Goal: Task Accomplishment & Management: Manage account settings

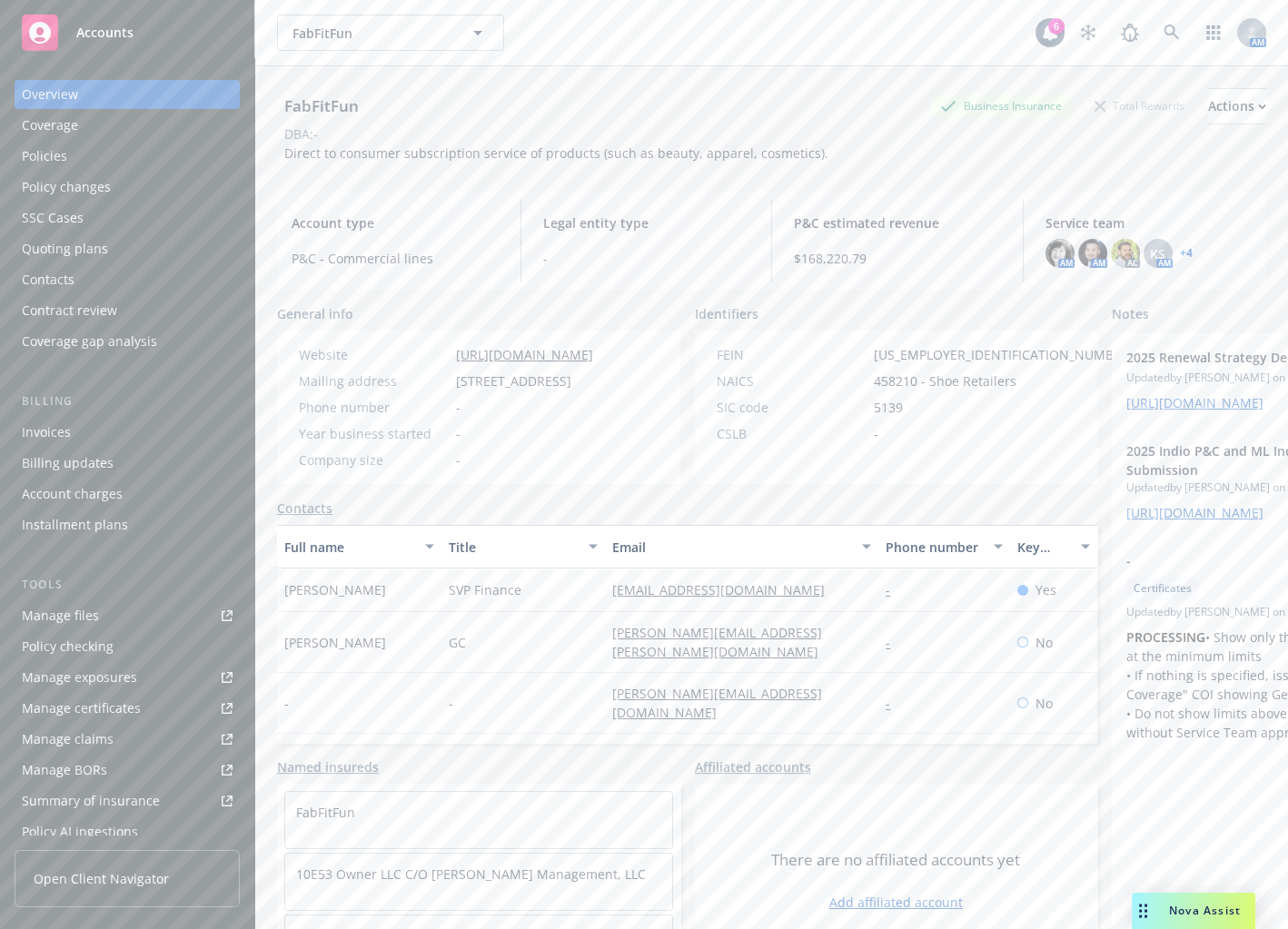
click at [571, 155] on div "FabFitFun Business Insurance Total Rewards Actions DBA: - Direct to consumer su…" at bounding box center [771, 121] width 989 height 110
click at [98, 616] on link "Manage files" at bounding box center [127, 615] width 225 height 29
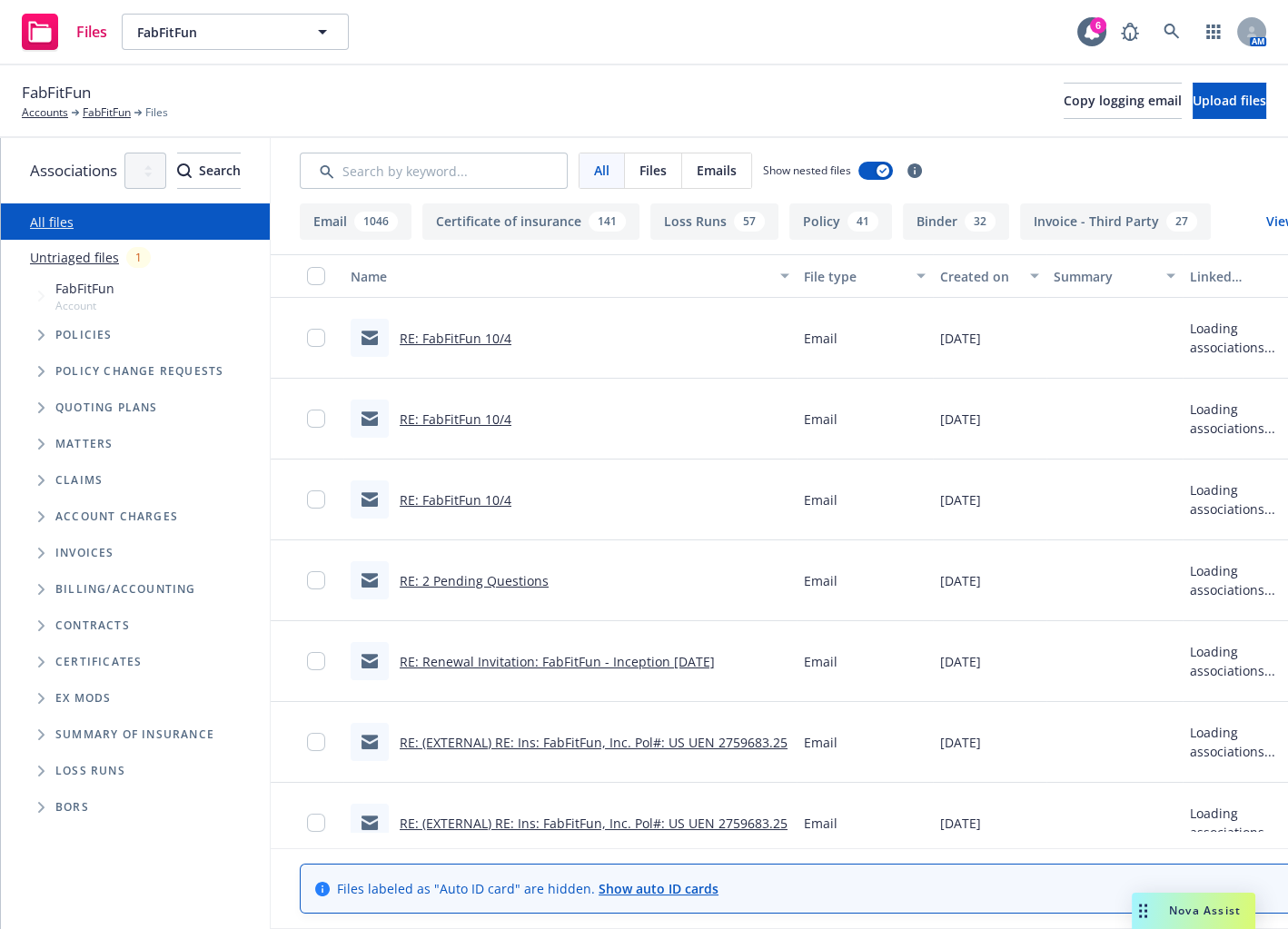
click at [45, 395] on span "Tree Example" at bounding box center [41, 407] width 29 height 29
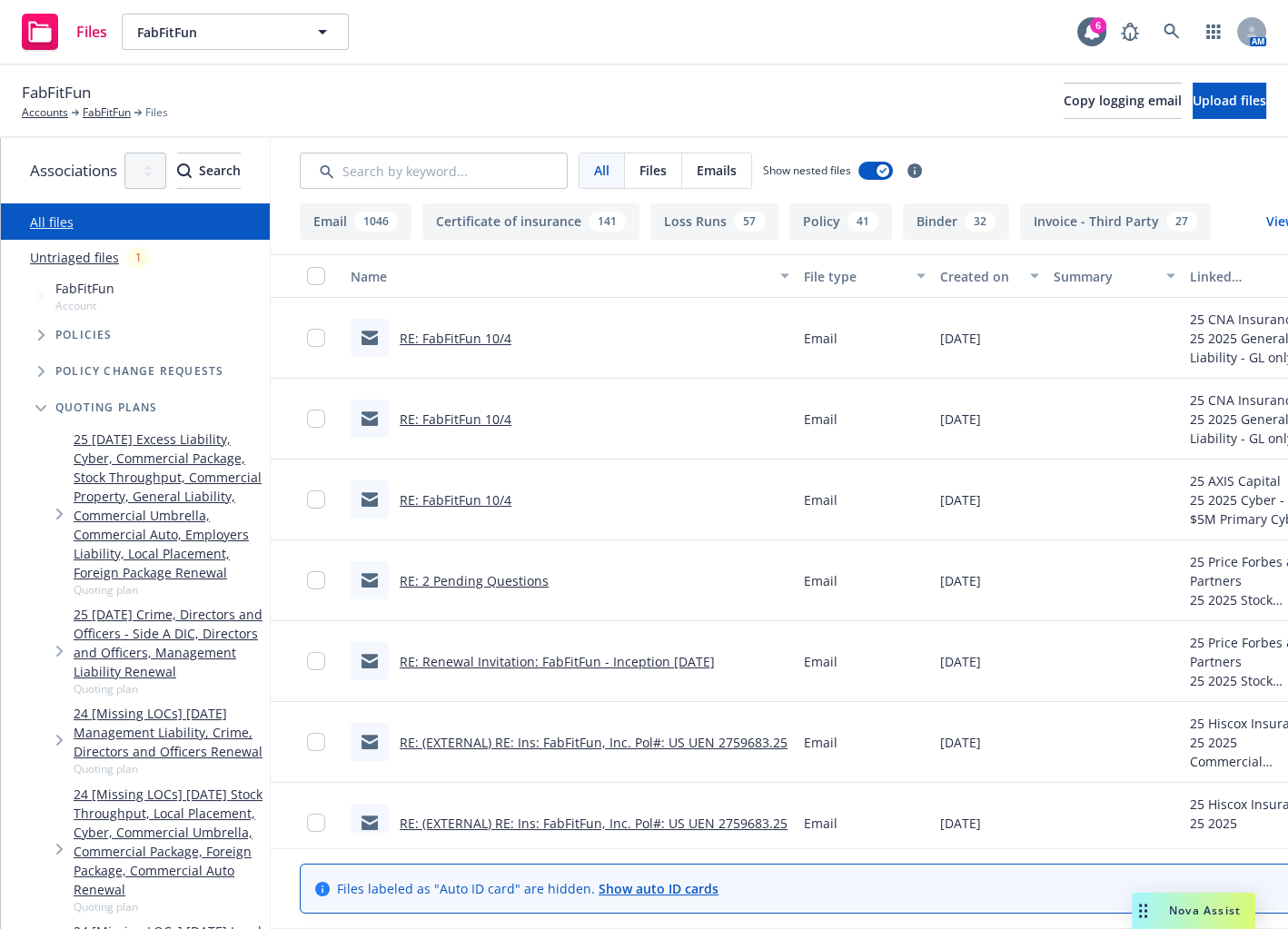
click at [61, 508] on icon "Tree Example" at bounding box center [60, 513] width 7 height 11
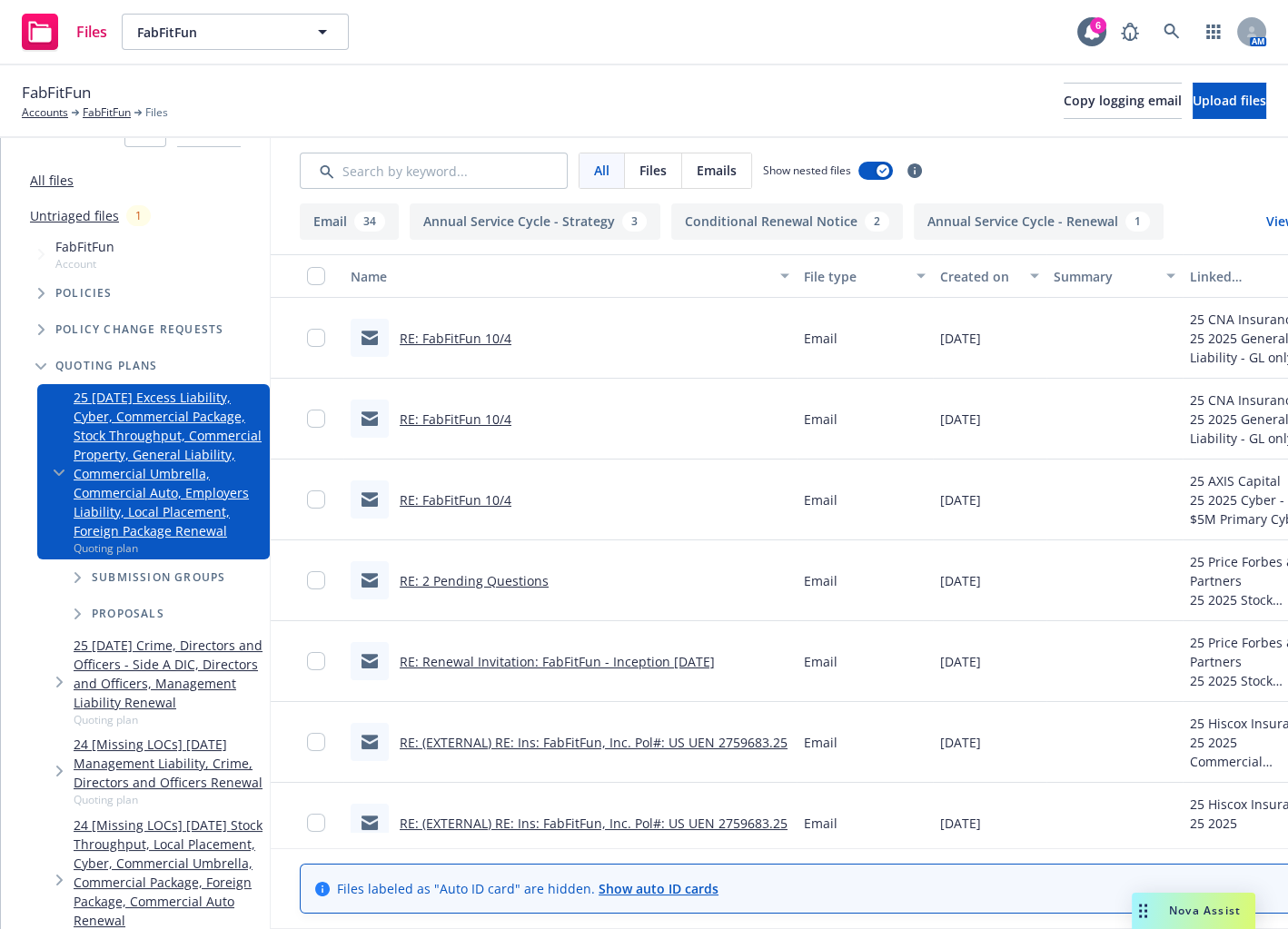
scroll to position [53, 0]
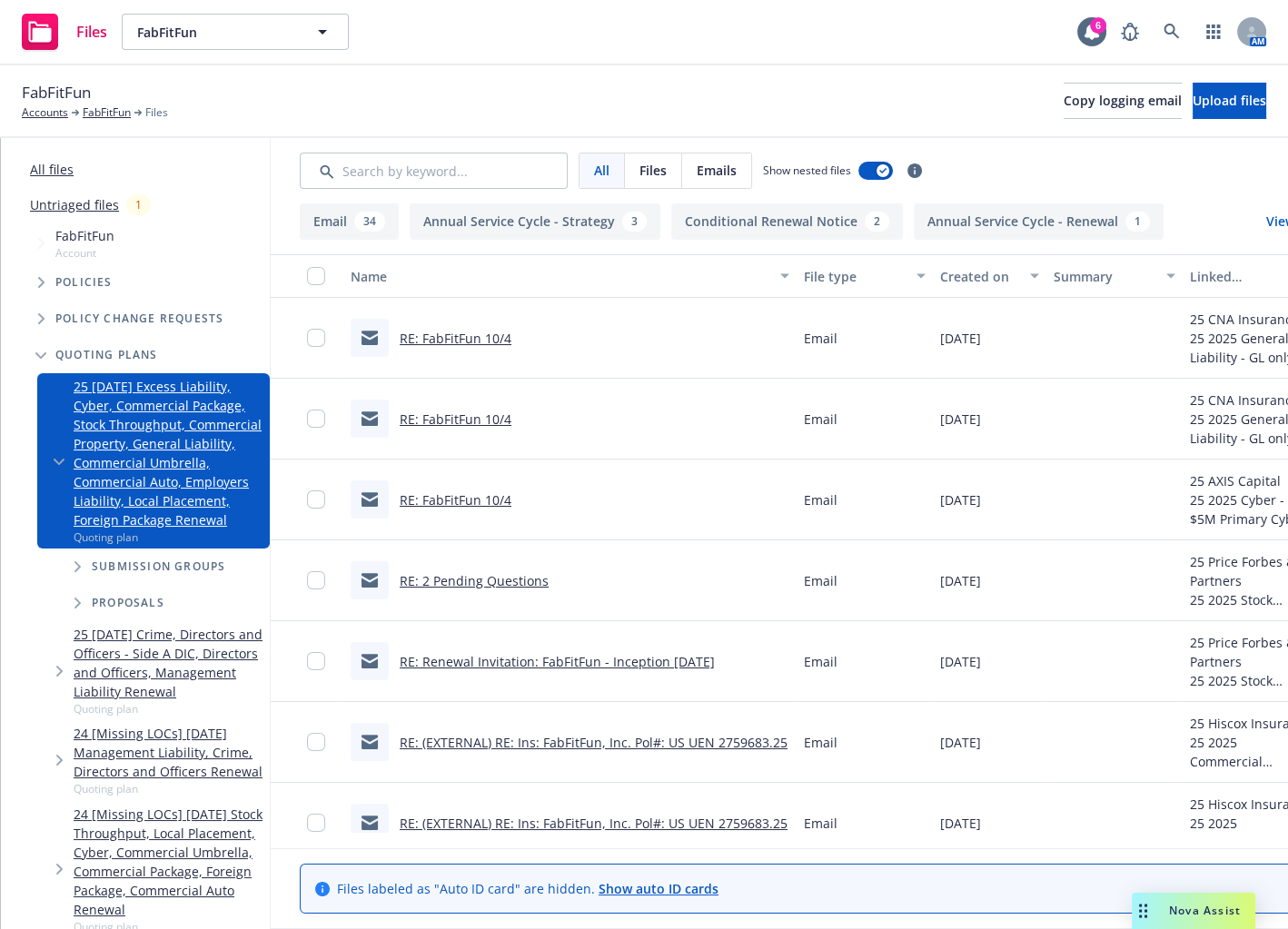
click at [77, 561] on icon "Tree Example" at bounding box center [77, 566] width 7 height 11
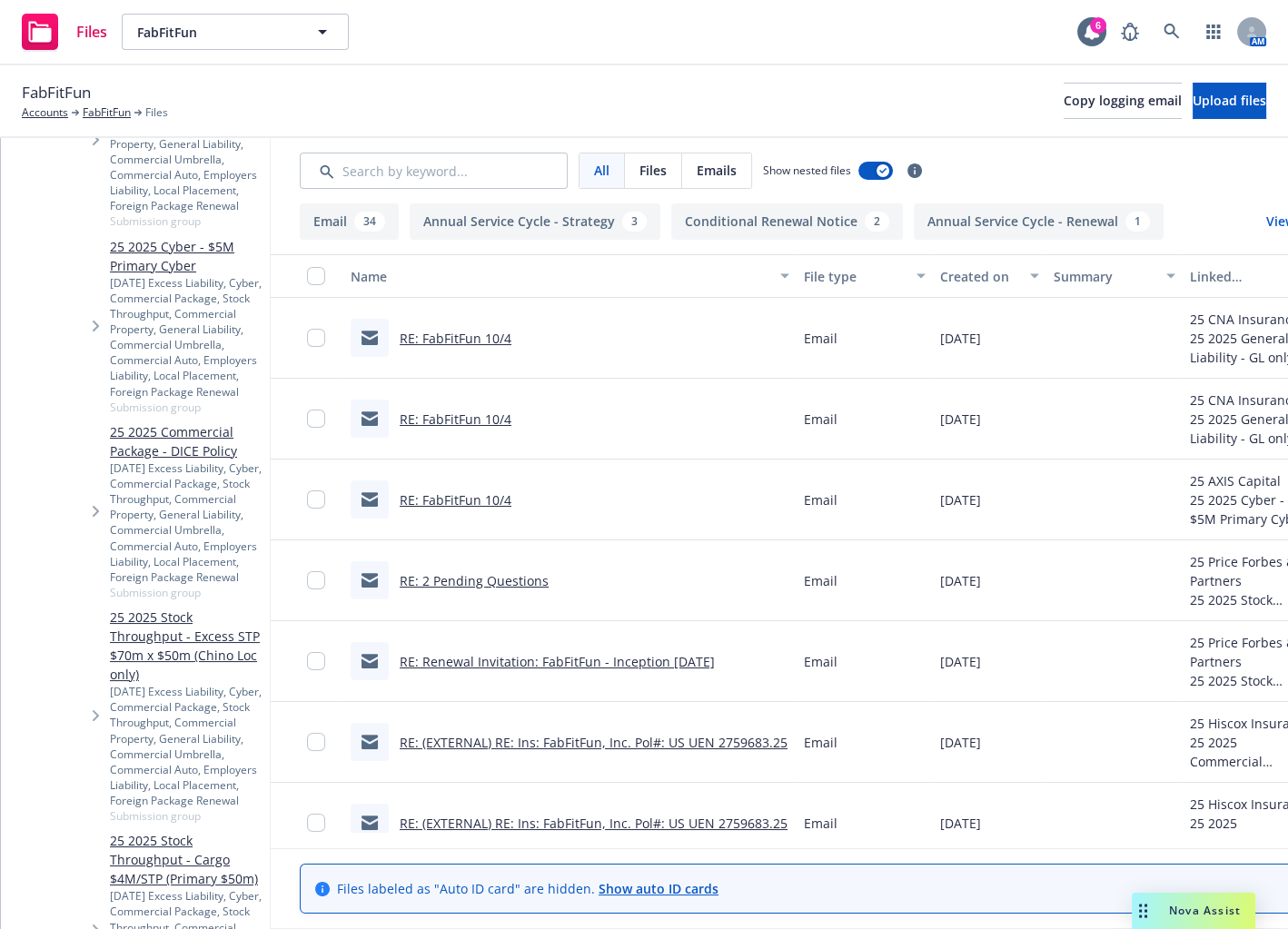
scroll to position [584, 0]
click at [111, 466] on div "[DATE] Excess Liability, Cyber, Commercial Package, Stock Throughput, Commercia…" at bounding box center [186, 528] width 152 height 124
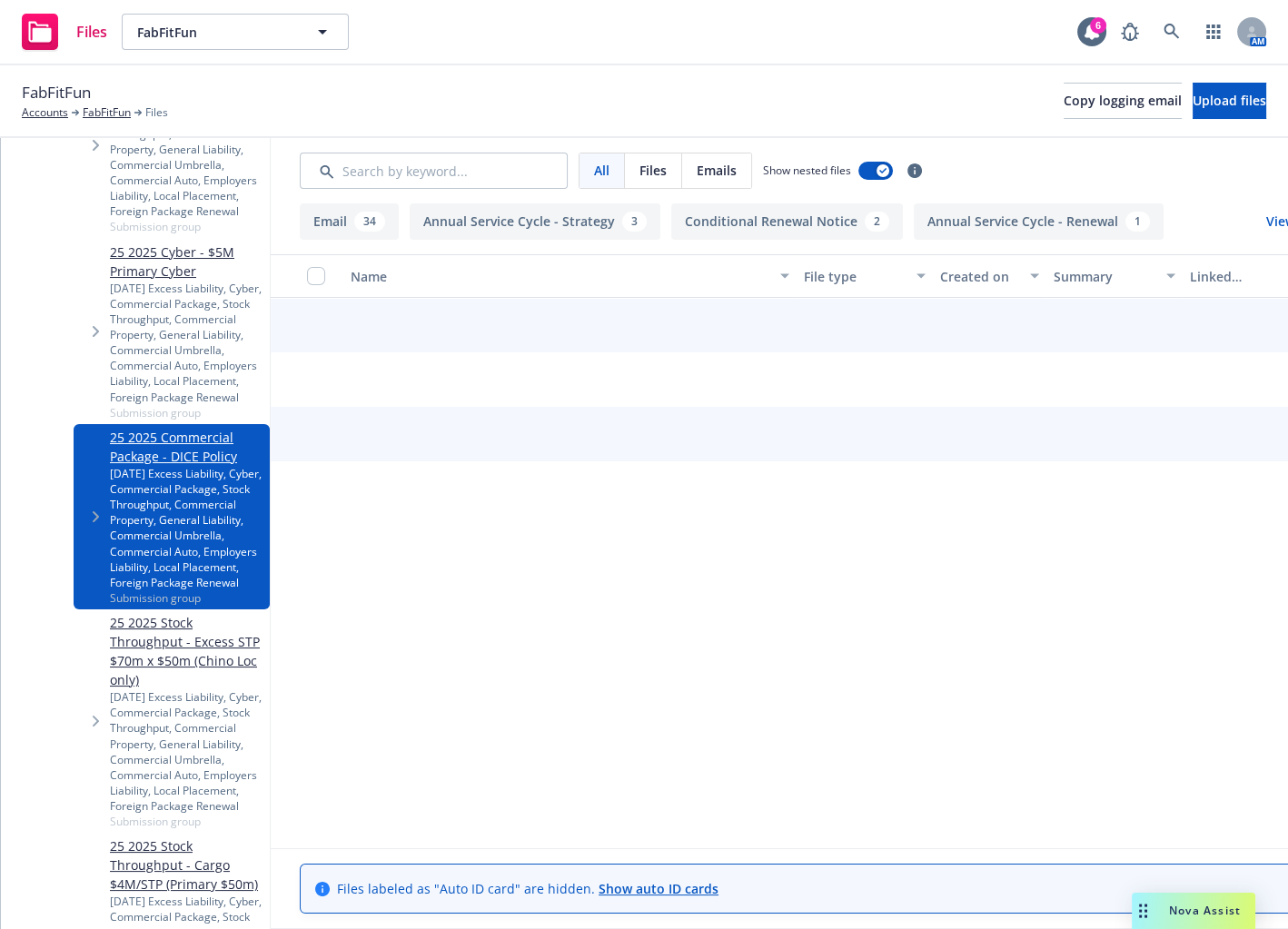
click at [99, 502] on span "Tree Example" at bounding box center [96, 517] width 29 height 29
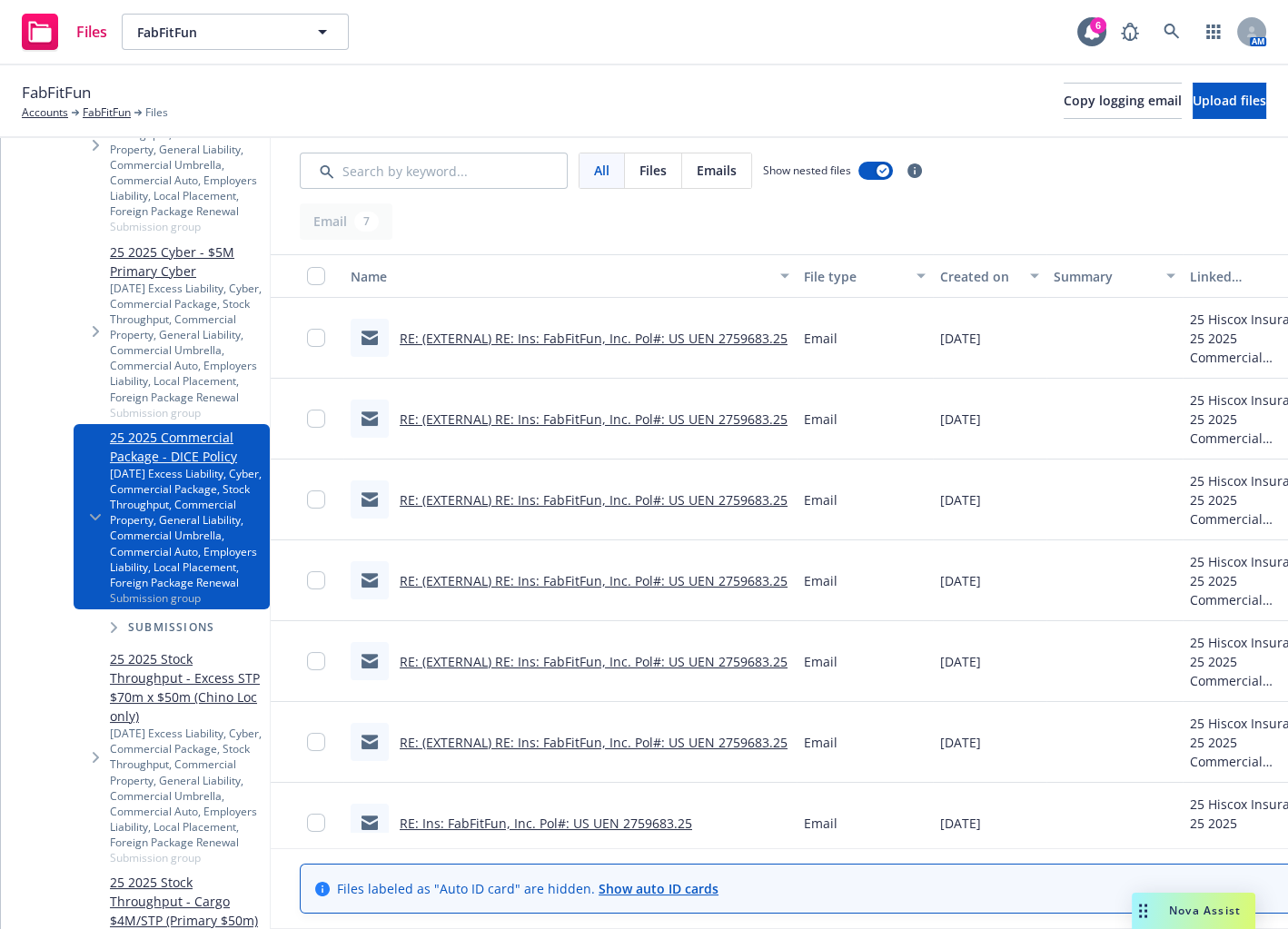
click at [114, 622] on icon "Tree Example" at bounding box center [113, 627] width 7 height 11
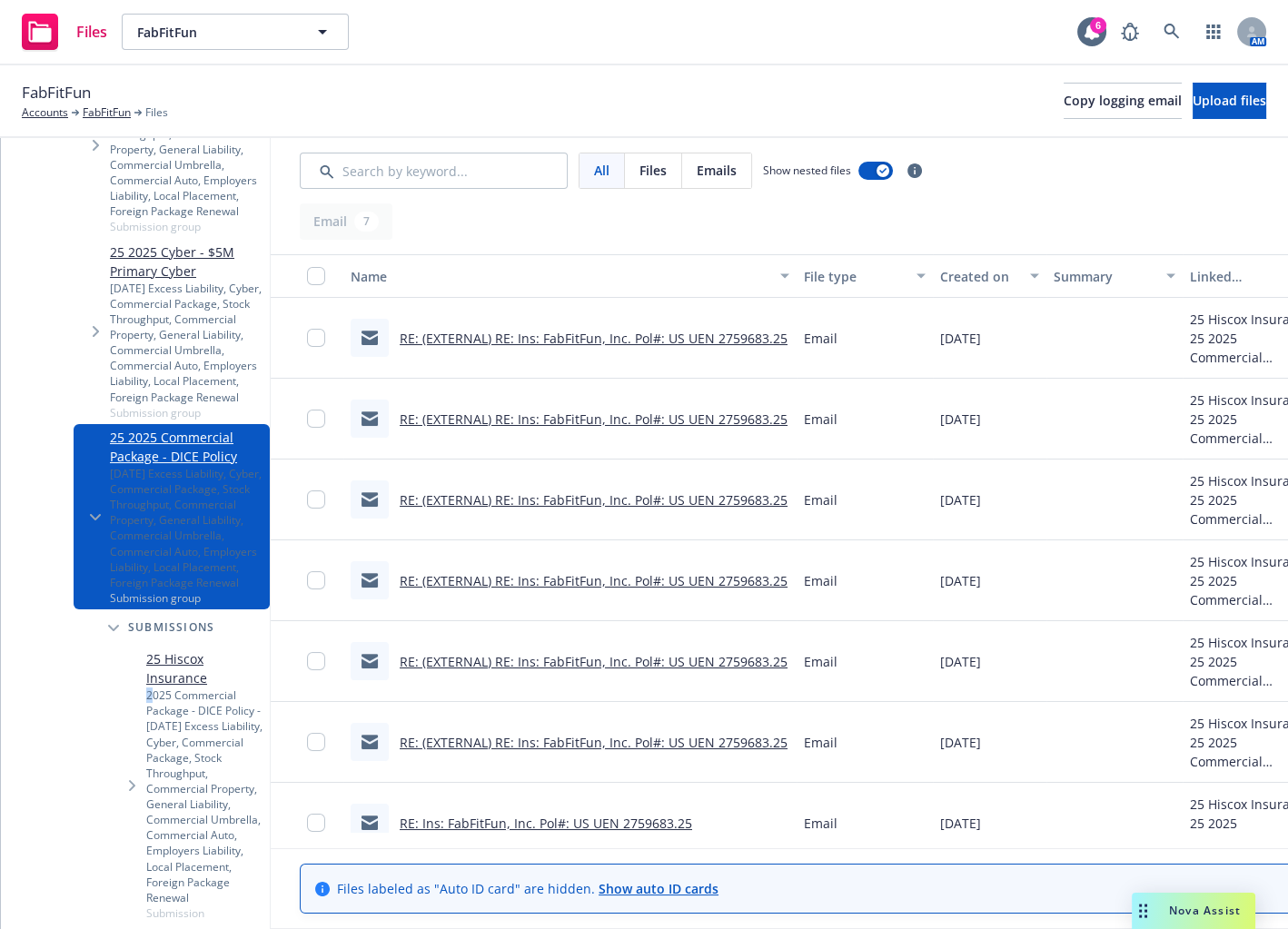
click at [150, 646] on div "25 Hiscox Insurance 2025 Commercial Package - DICE Policy - [DATE] Excess Liabi…" at bounding box center [190, 784] width 160 height 278
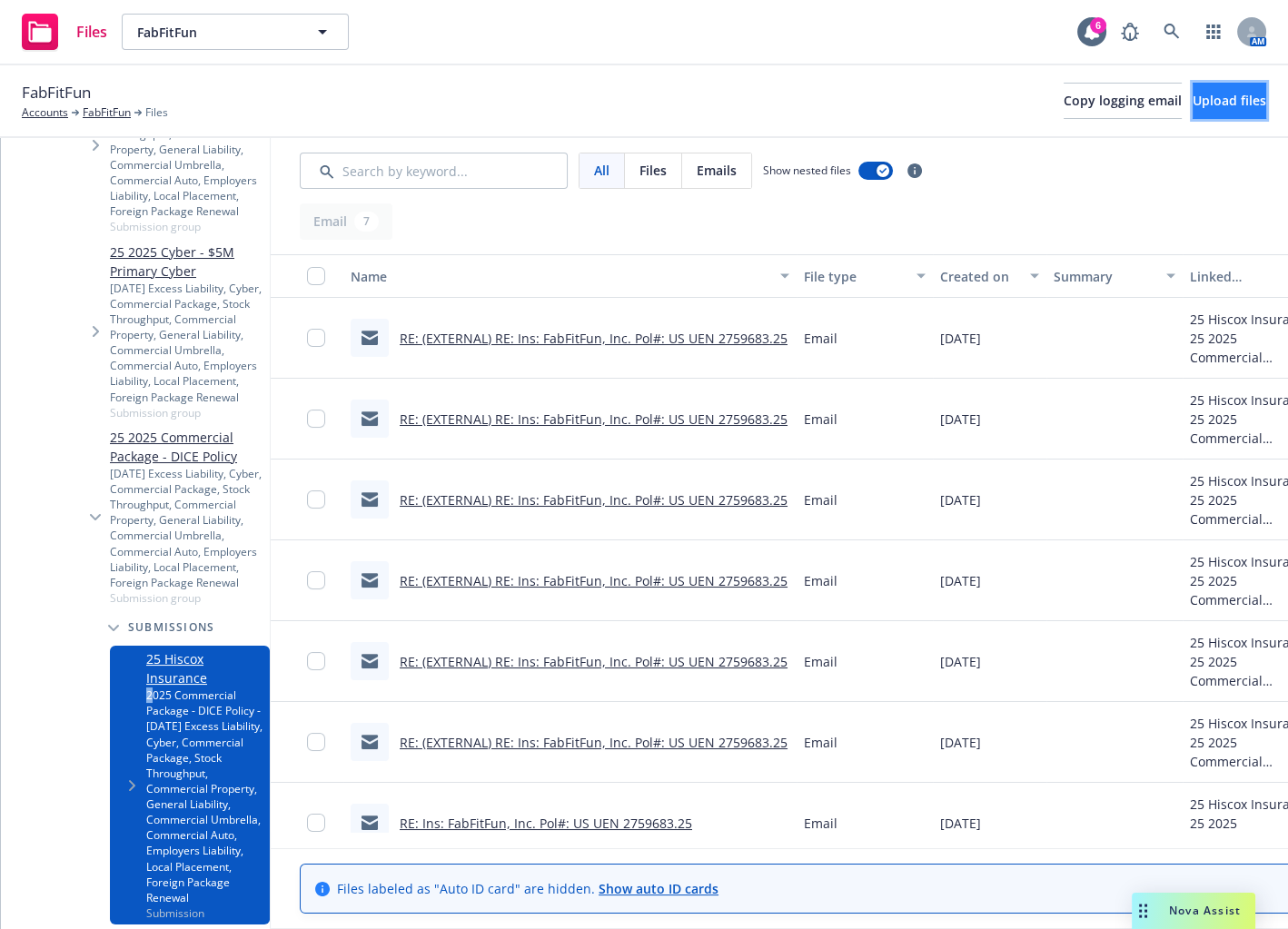
click at [1192, 111] on button "Upload files" at bounding box center [1228, 101] width 73 height 36
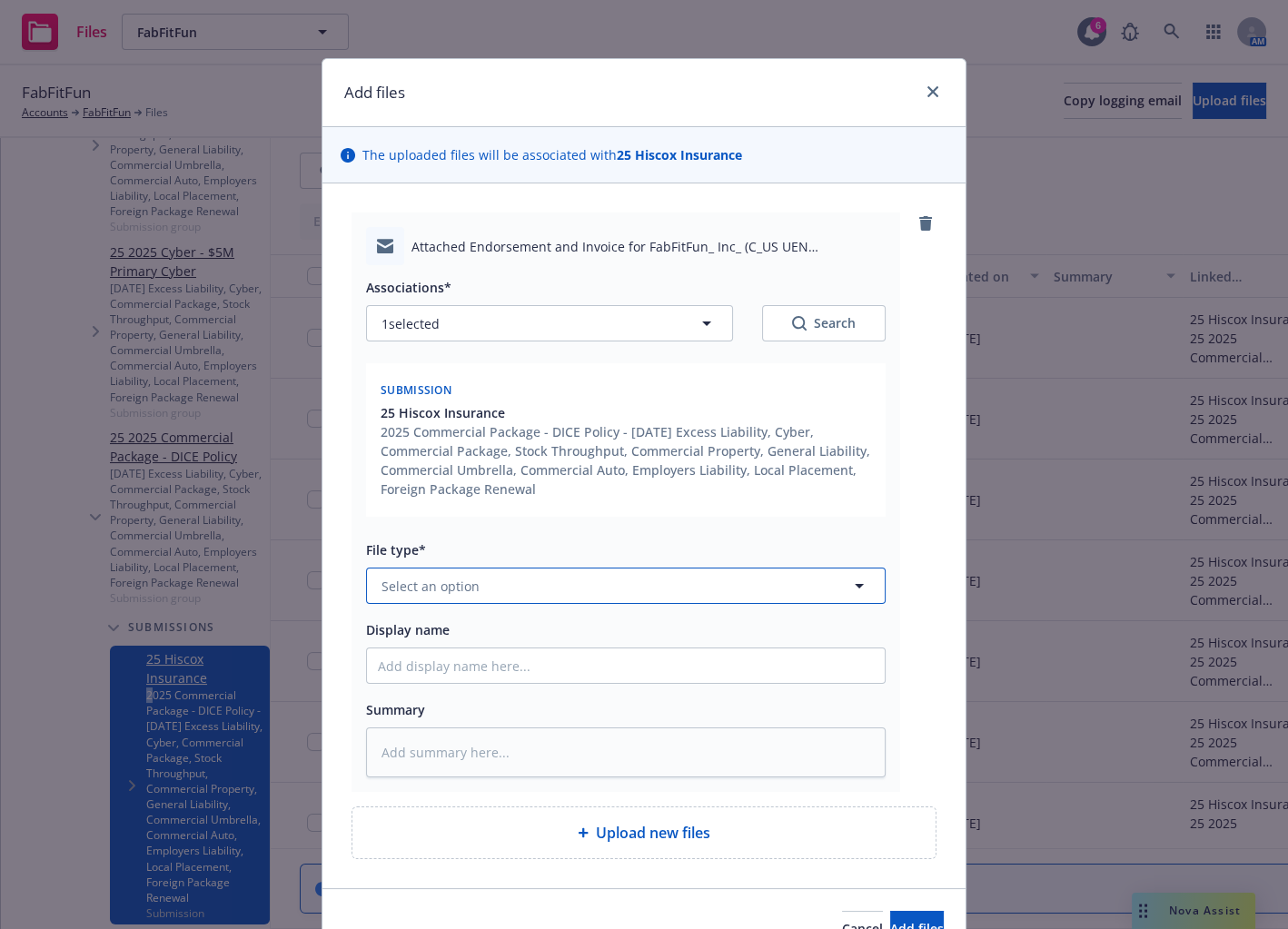
click at [586, 571] on button "Select an option" at bounding box center [626, 585] width 520 height 36
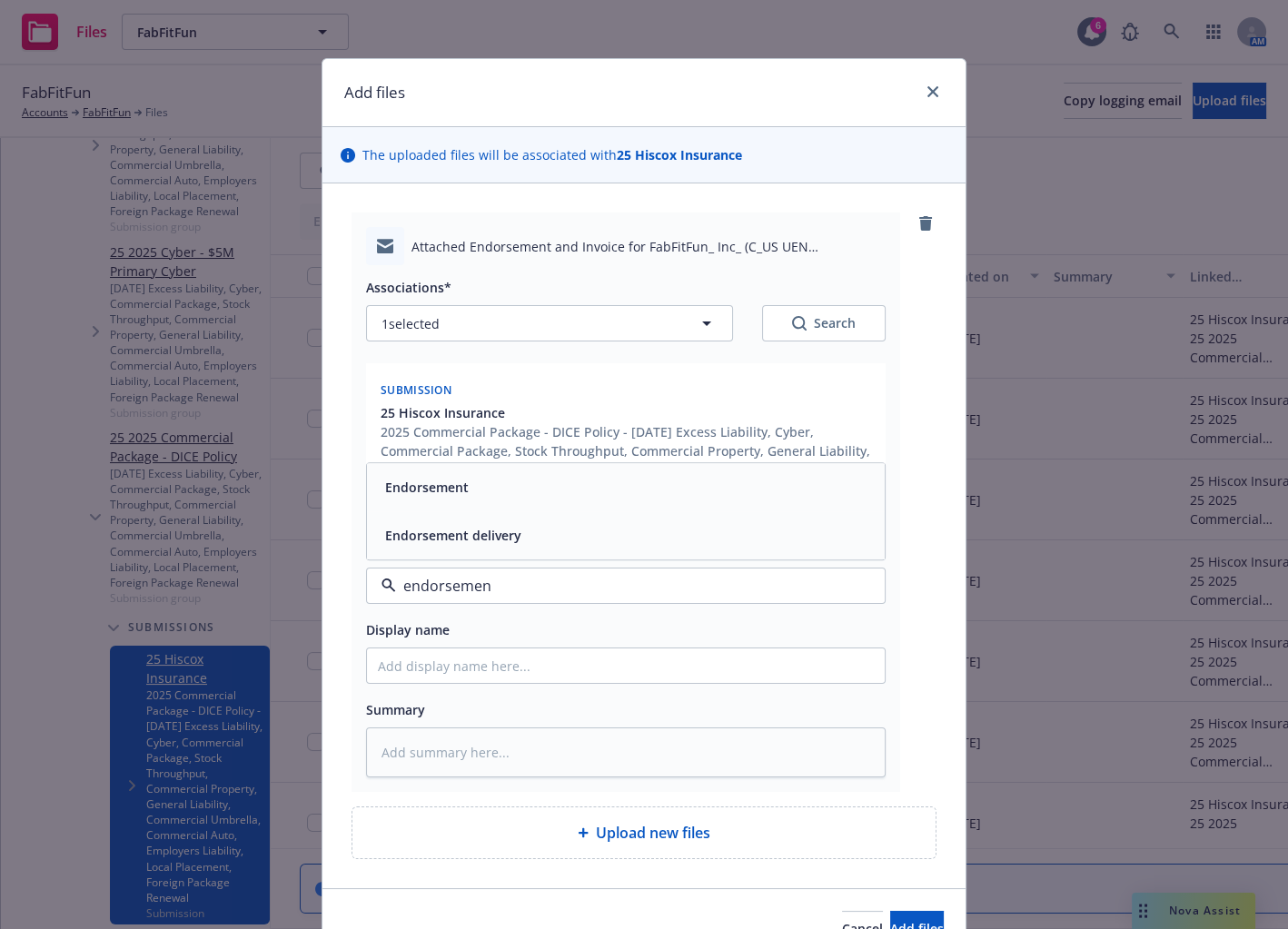
type input "endorsement"
click at [590, 469] on div "Endorsement" at bounding box center [625, 487] width 518 height 48
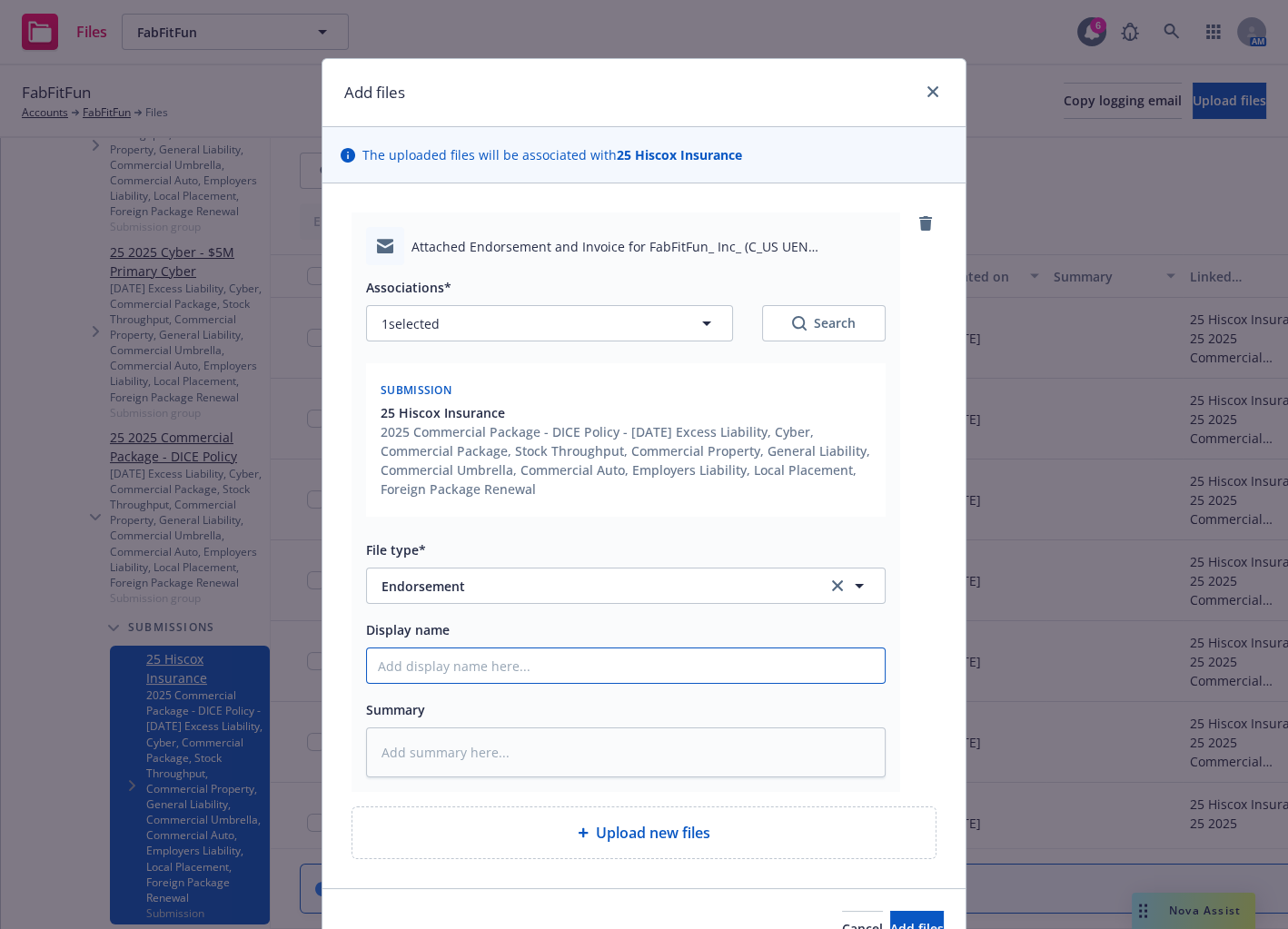
click at [576, 649] on input "Display name" at bounding box center [625, 665] width 518 height 34
type textarea "x"
type input "E"
type textarea "x"
type input "End"
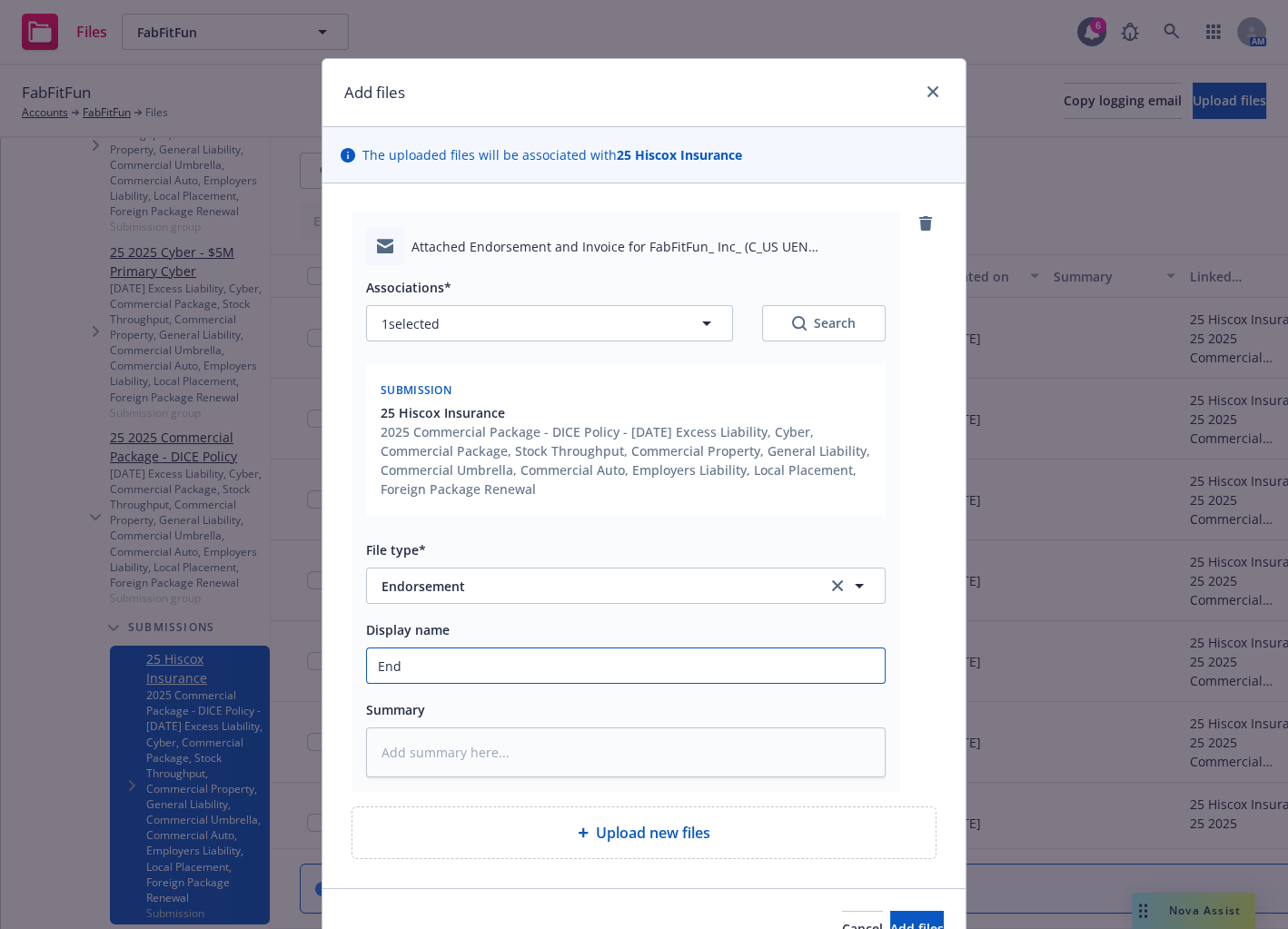
type textarea "x"
type input "Endor"
type textarea "x"
type input "Endors"
type textarea "x"
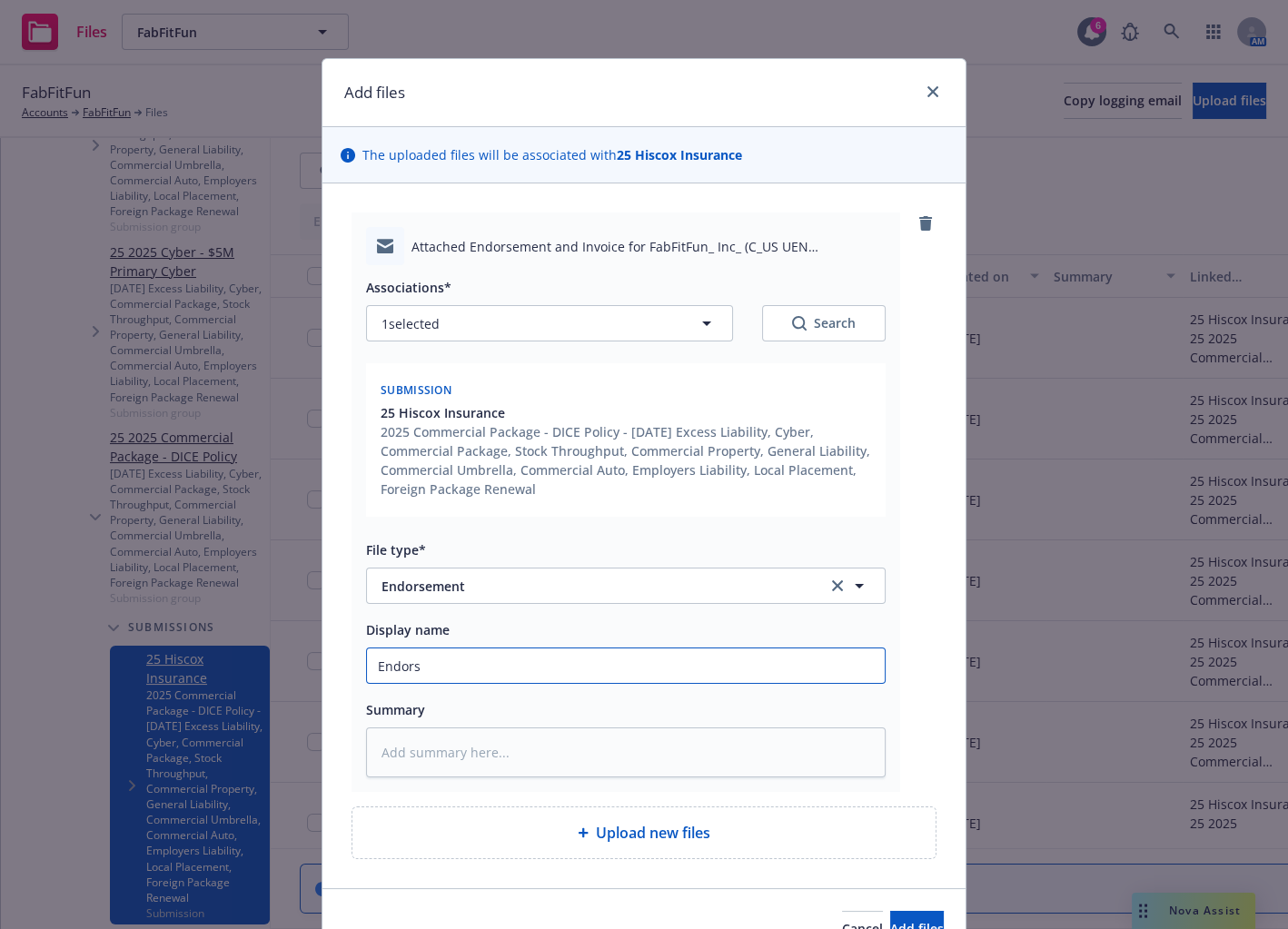
type input "Endorse"
type textarea "x"
type input "Endorseme"
type textarea "x"
type input "Endorsemen"
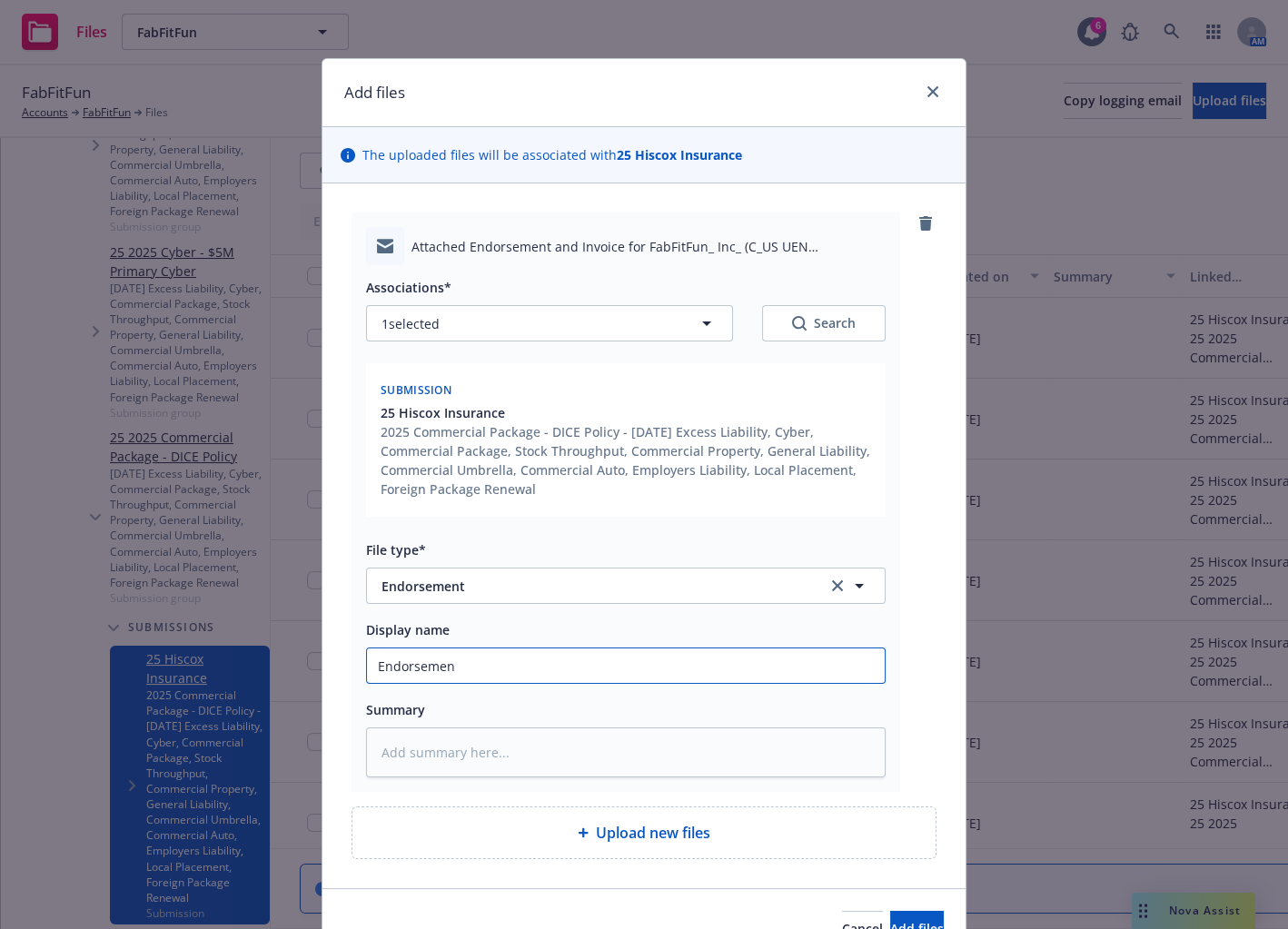
type textarea "x"
type input "Endorsement"
type textarea "x"
type input "Endorsement /"
type textarea "x"
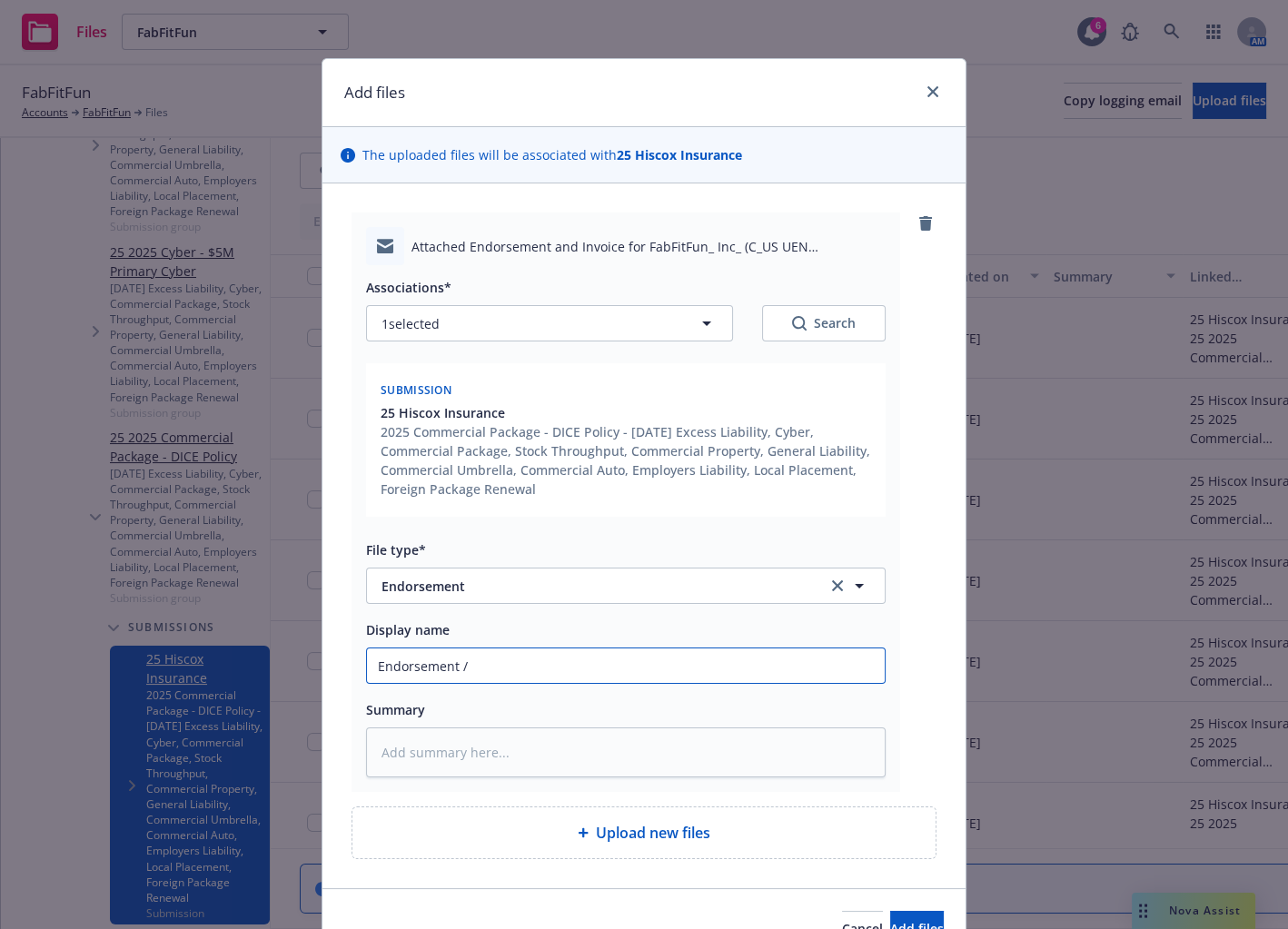
type input "Endorsement /"
type textarea "x"
type input "Endorsement / I"
type textarea "x"
type input "Endorsement / In"
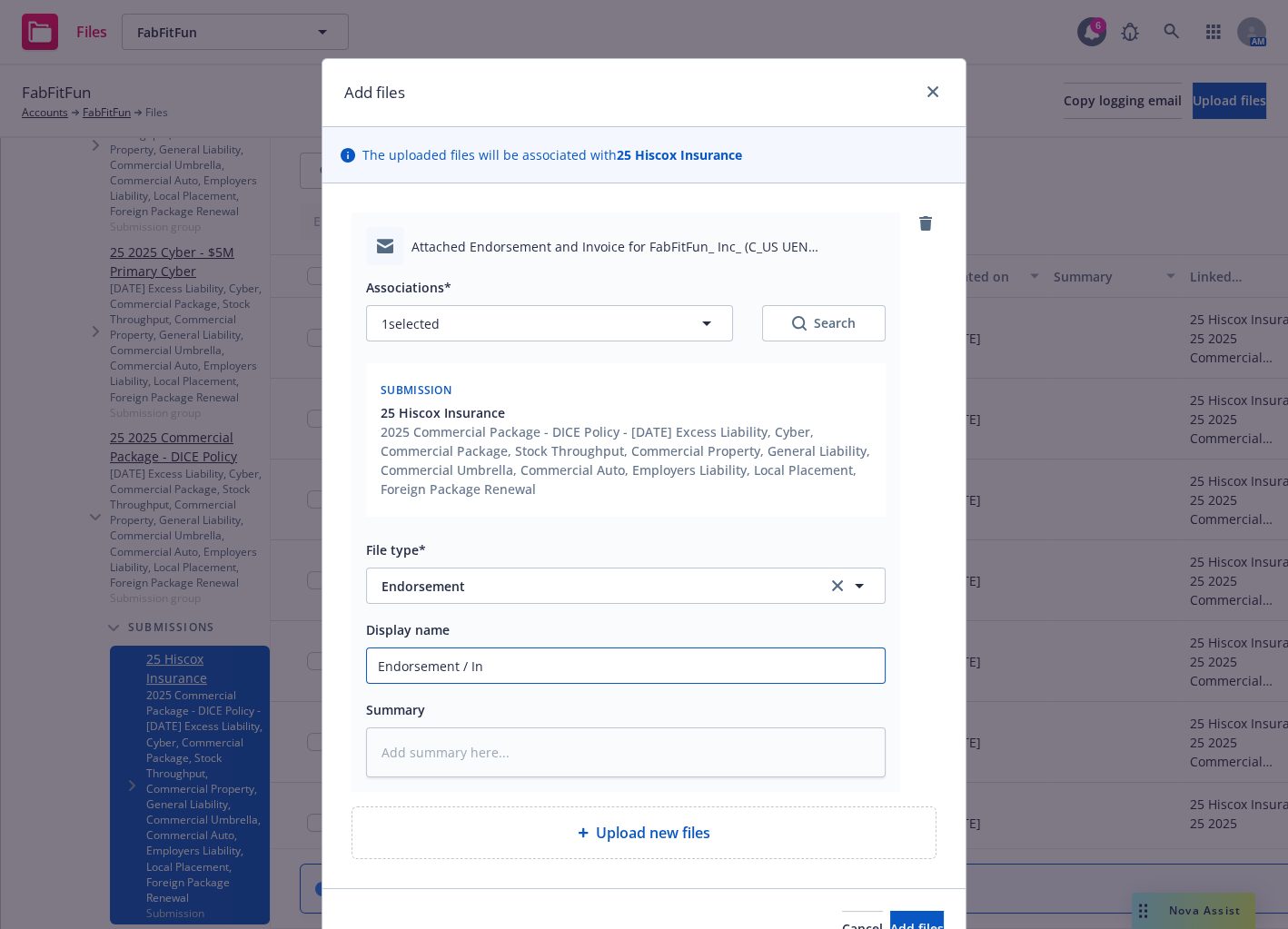
type textarea "x"
type input "Endorsement / Inv"
type textarea "x"
type input "Endorsement / Invo"
type textarea "x"
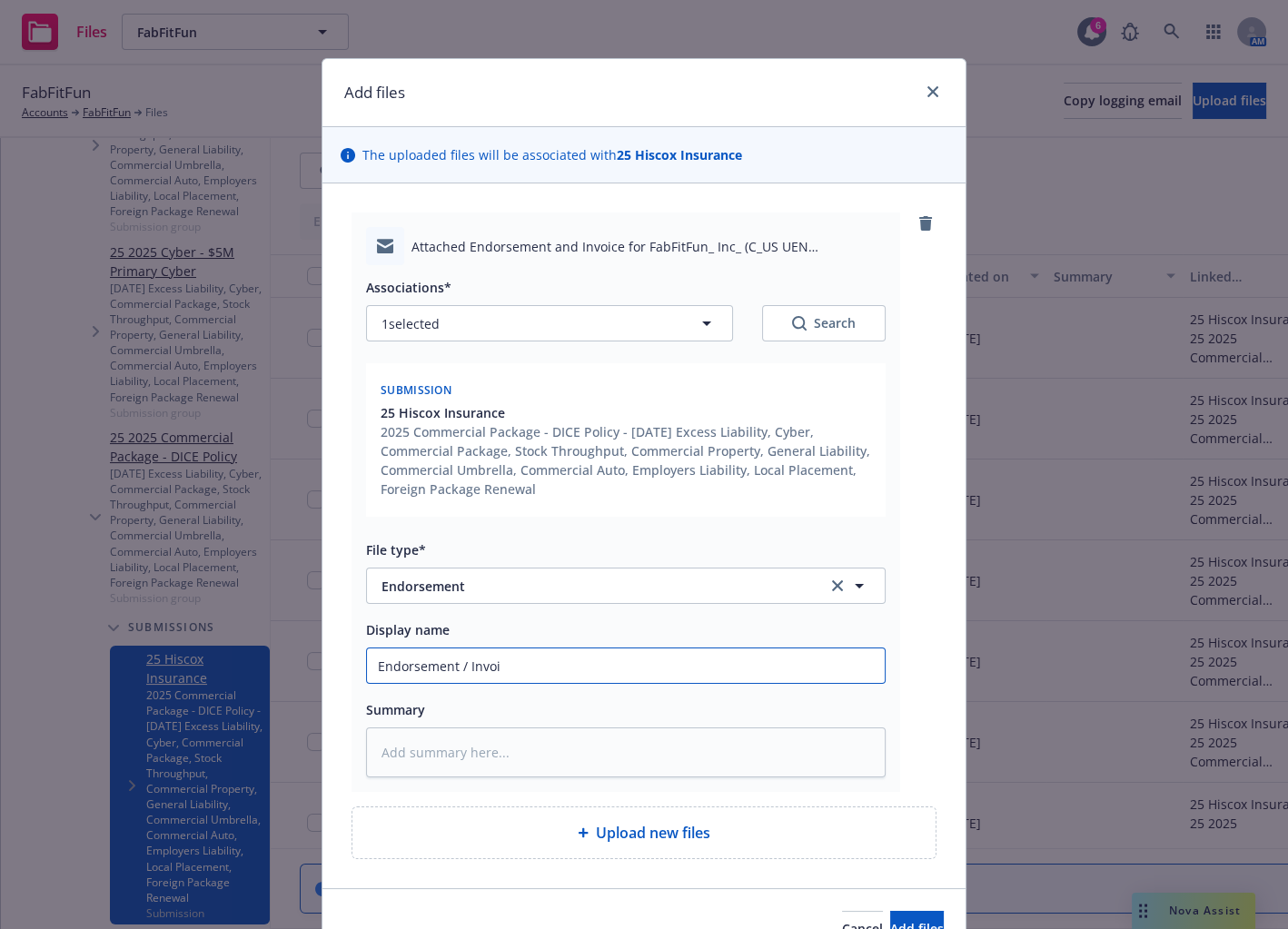
type input "Endorsement / Invoic"
type textarea "x"
type input "Endorsement / Invoice"
type textarea "x"
type input "Endorsement / Invoice -"
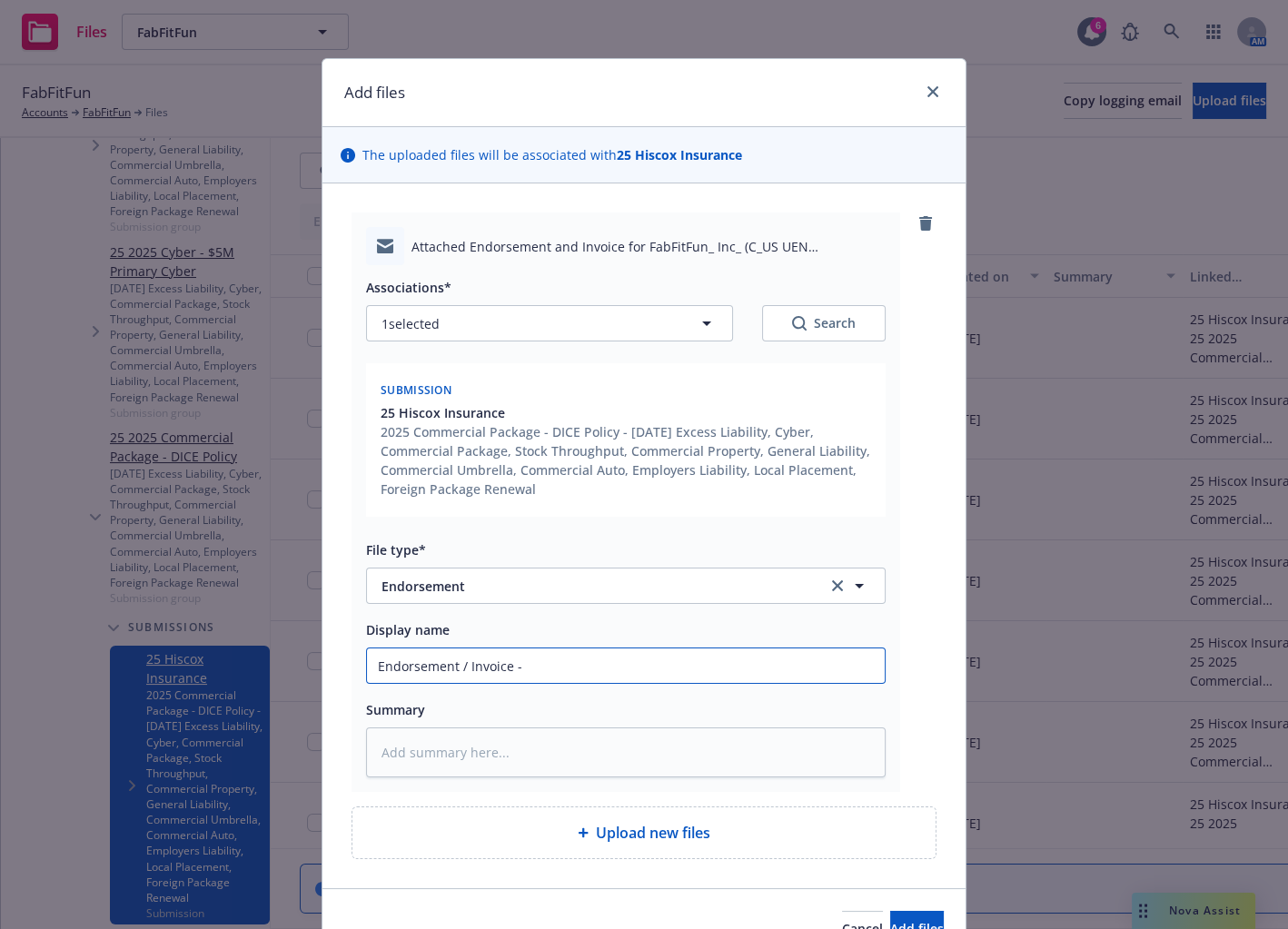
type textarea "x"
type input "Endorsement / Invoice - I"
type textarea "x"
type input "Endorsement / Invoice - Inc"
type textarea "x"
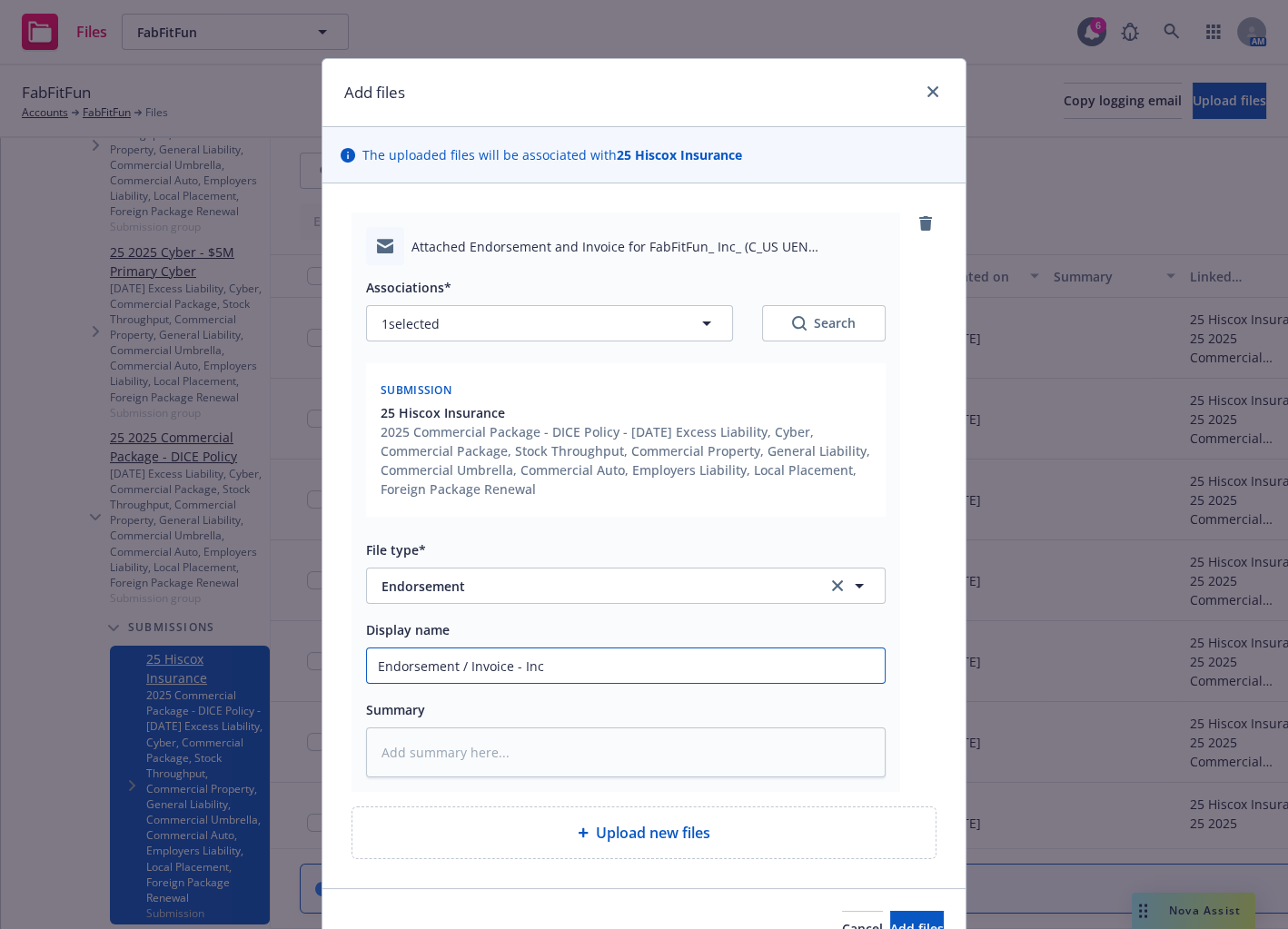
type input "Endorsement / Invoice - Incr"
type textarea "x"
type input "Endorsement / Invoice - Incre"
type textarea "x"
type input "Endorsement / Invoice - Increa"
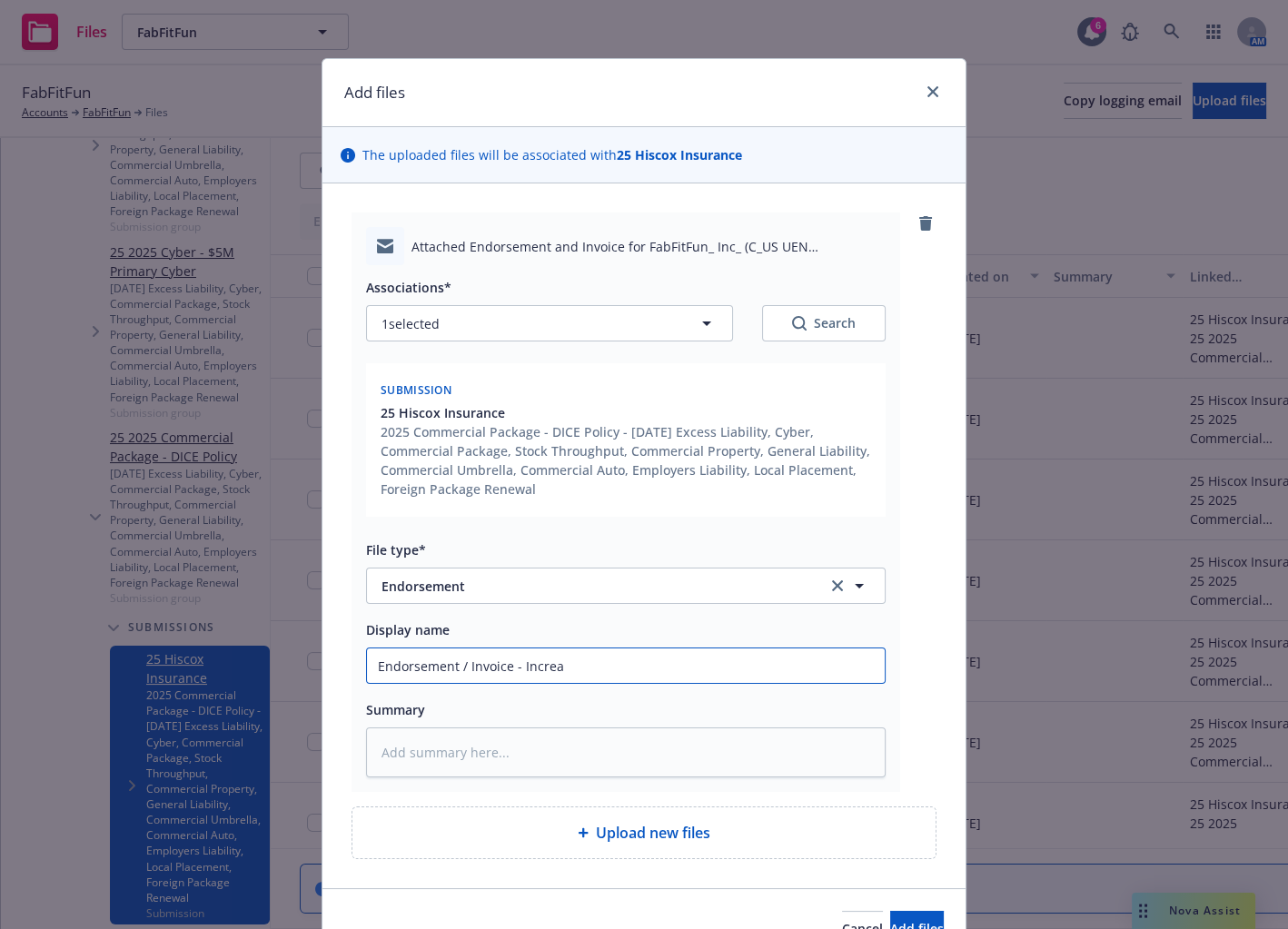
type textarea "x"
type input "Endorsement / Invoice - Increas"
type textarea "x"
type input "Endorsement / Invoice - Increasi"
type textarea "x"
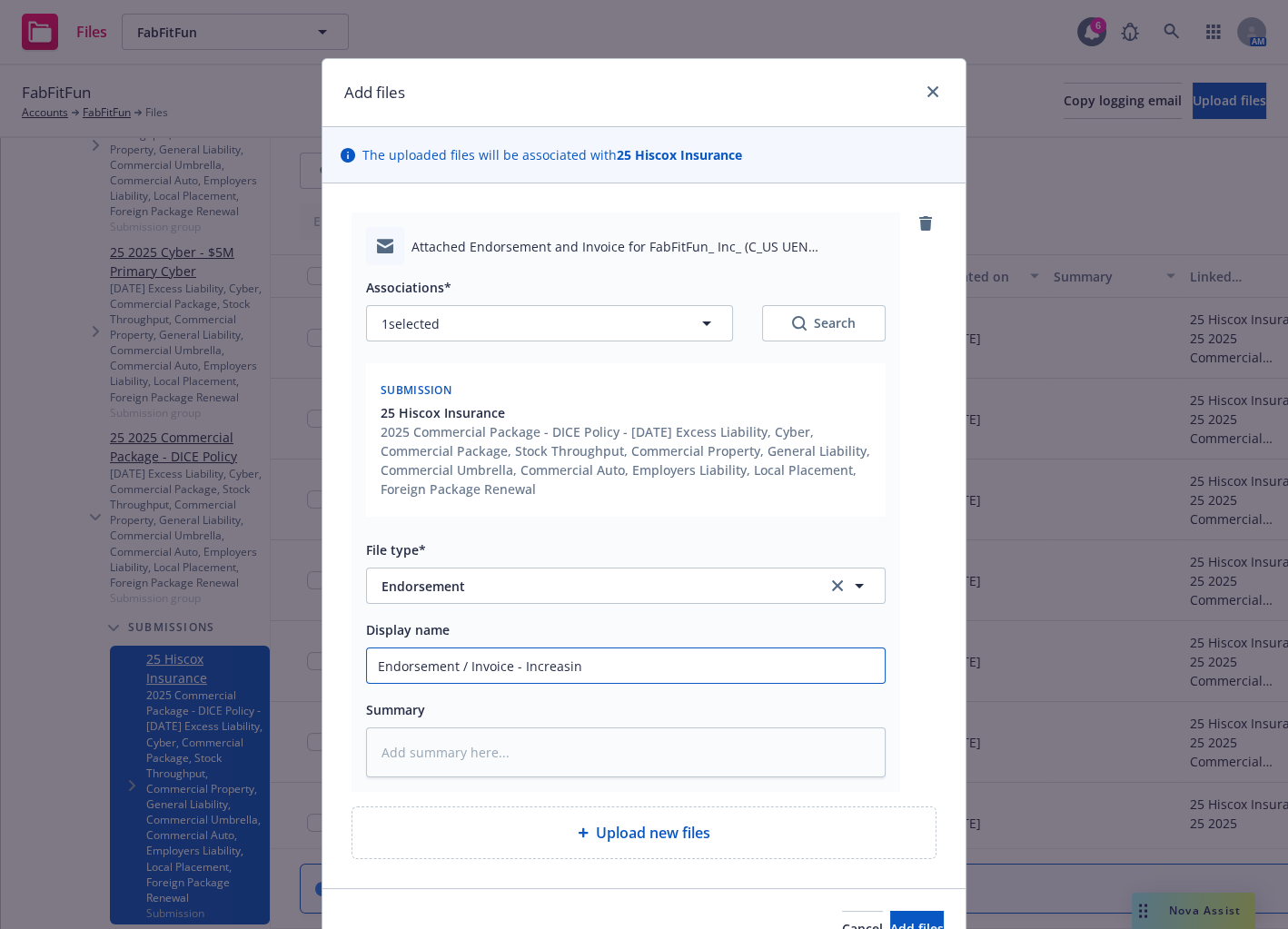
type input "Endorsement / Invoice - Increasing"
type textarea "x"
type input "Endorsement / Invoice - Increasing"
type textarea "x"
type input "Endorsement / Invoice - Increasing S"
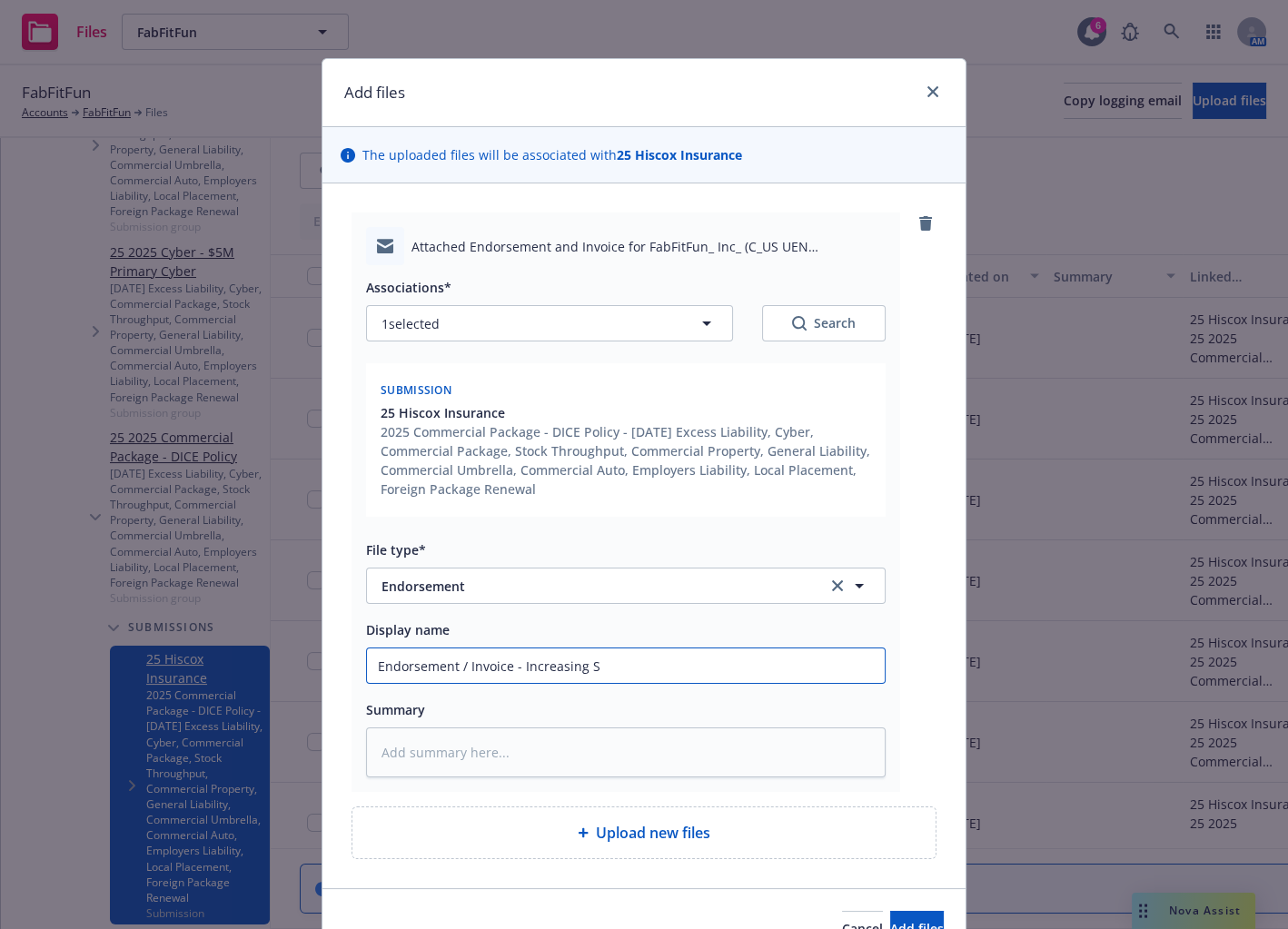
type textarea "x"
type input "Endorsement / Invoice - Increasing Sa"
type textarea "x"
type input "Endorsement / Invoice - Increasing Sale"
type textarea "x"
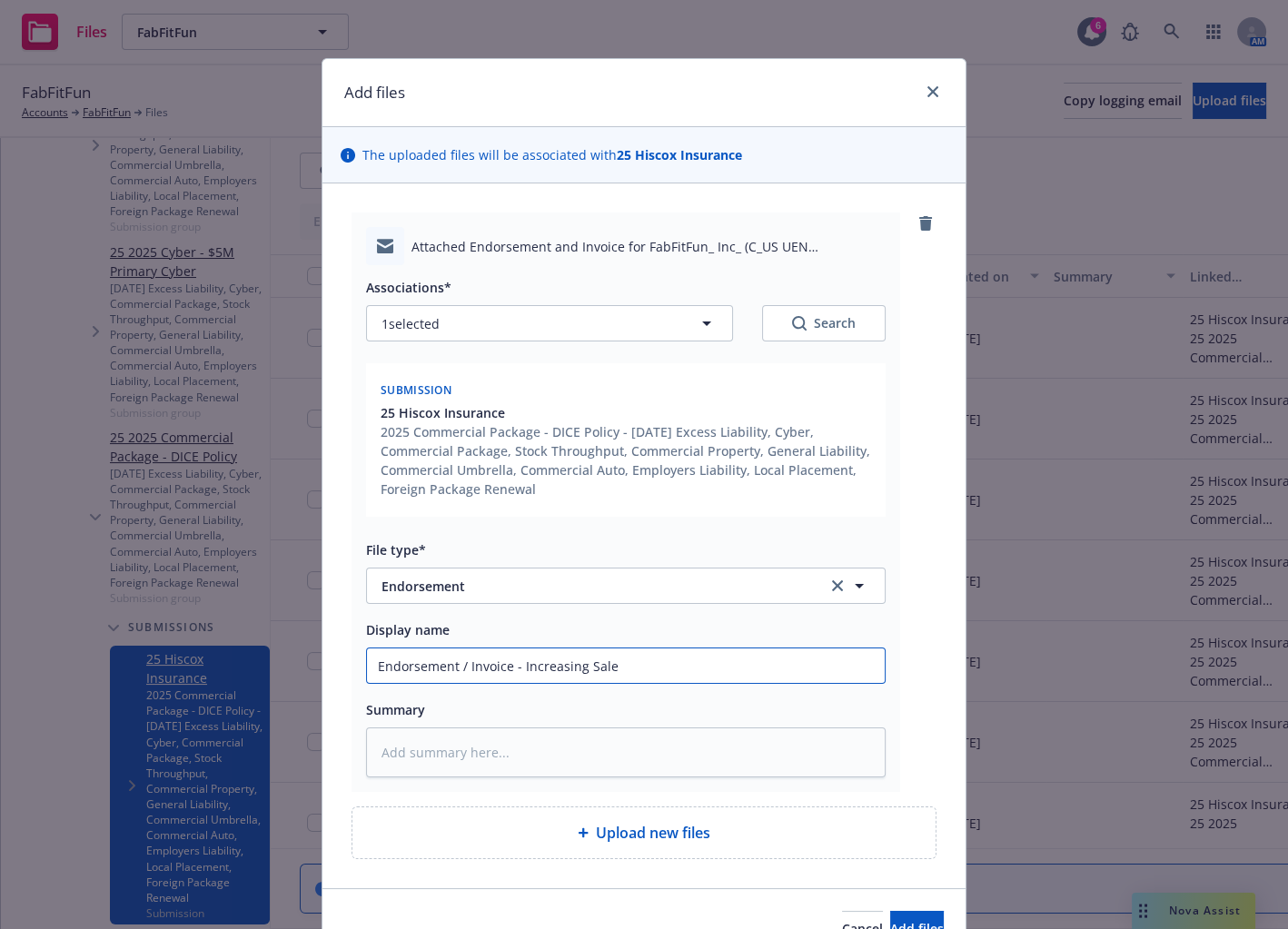
type input "Endorsement / Invoice - Increasing Sales"
type textarea "x"
type input "Endorsement / Invoice - Increasing Sales"
type textarea "x"
type input "Endorsement / Invoice - Increasing Sales to"
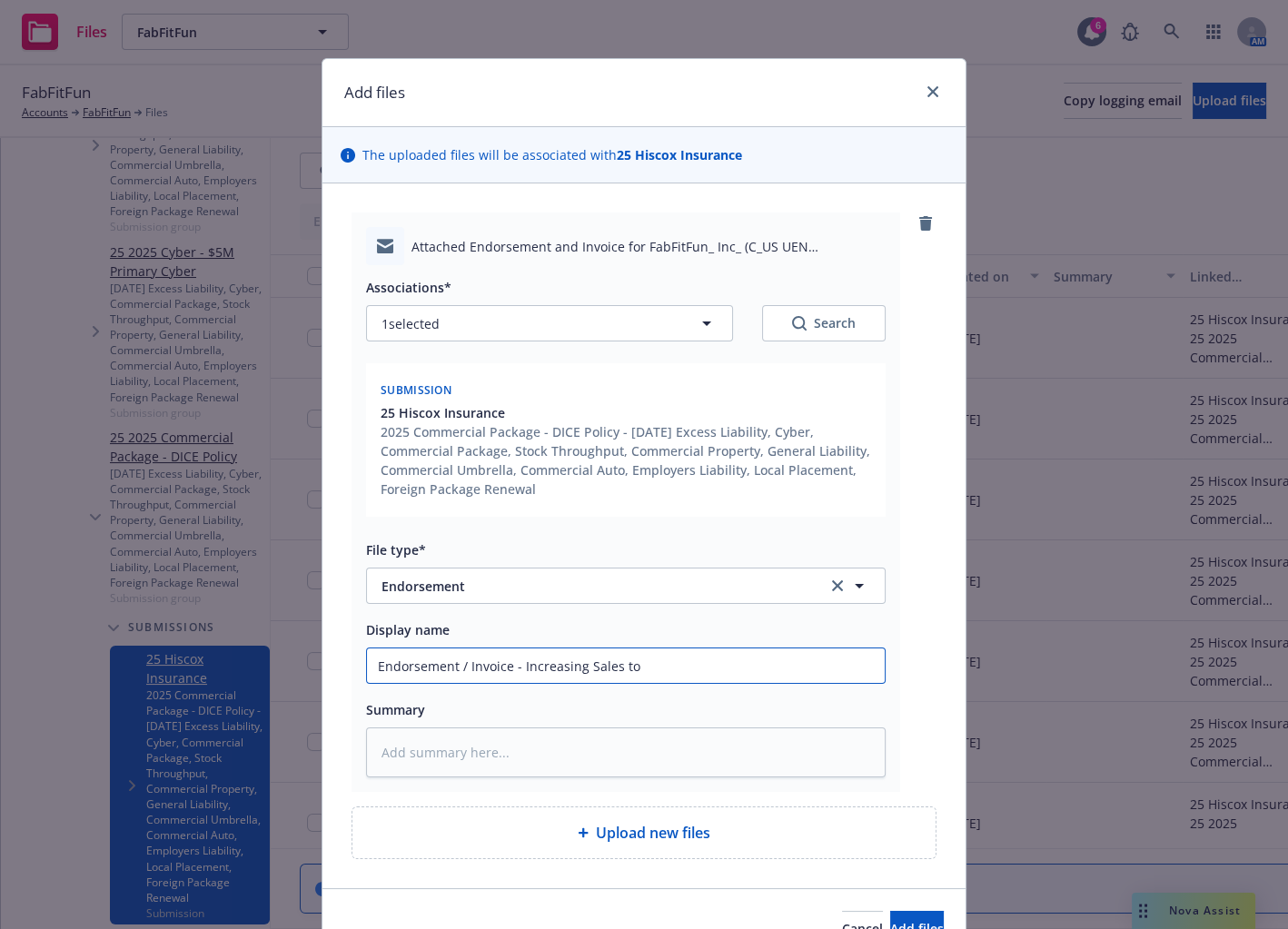
type textarea "x"
type input "Endorsement / Invoice - Increasing Sales to"
type textarea "x"
type input "Endorsement / Invoice - Increasing Sales to $"
type textarea "x"
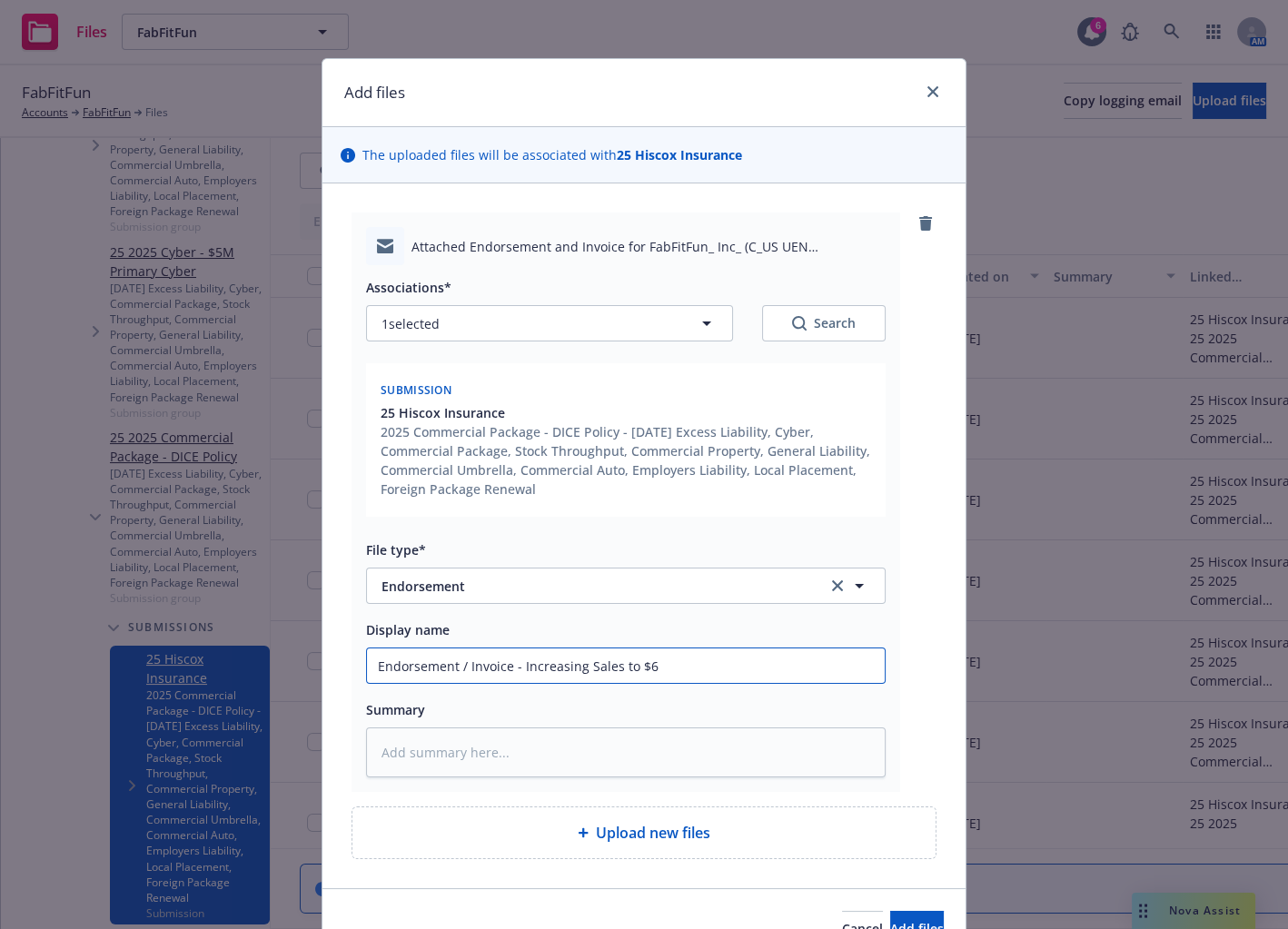
type input "Endorsement / Invoice - Increasing Sales to $60"
type textarea "x"
type input "Endorsement / Invoice - Increasing Sales to $600"
type textarea "x"
type input "Endorsement / Invoice - Increasing Sales to $600,"
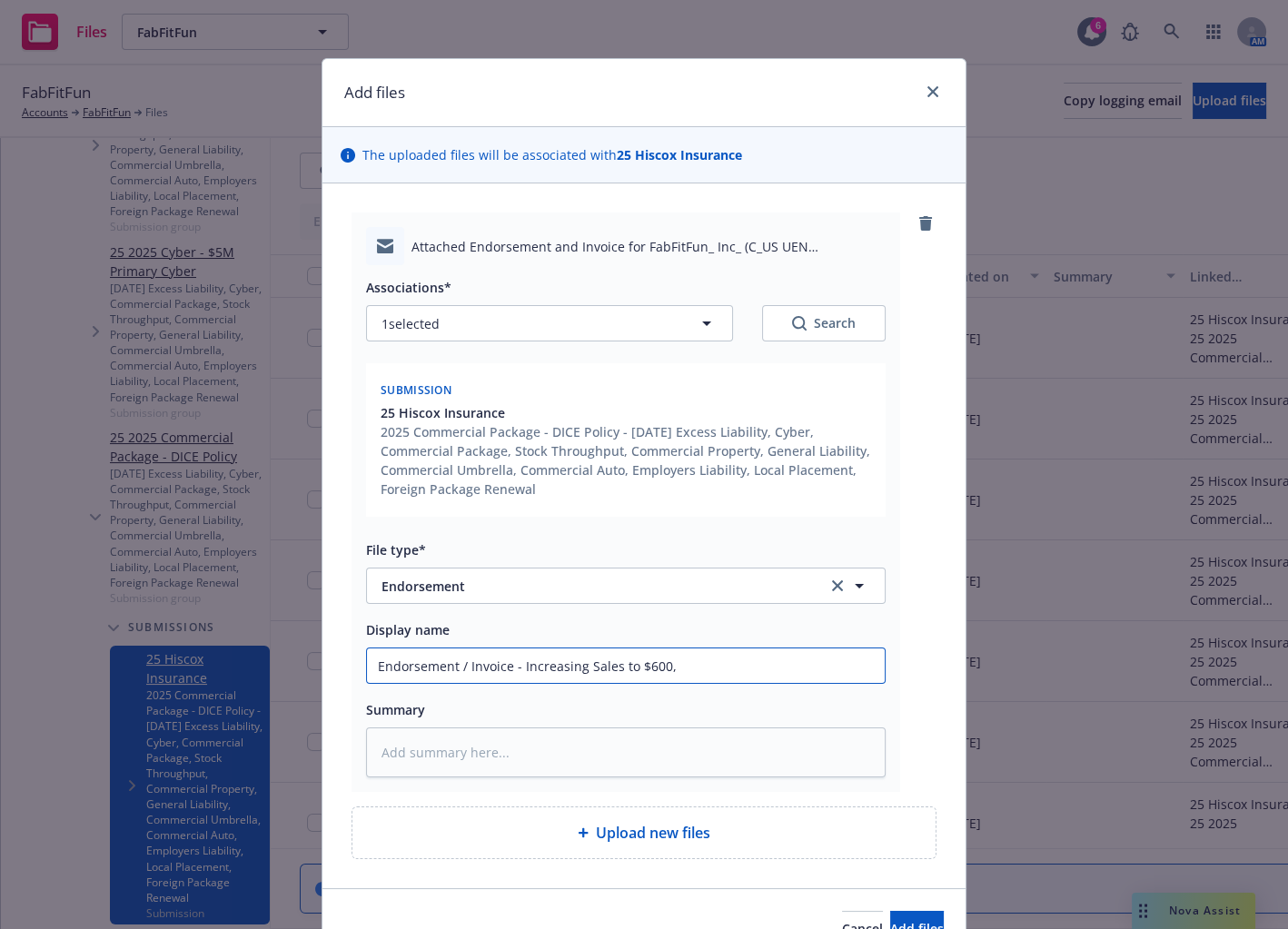
type textarea "x"
type input "Endorsement / Invoice - Increasing Sales to $600,0"
type textarea "x"
type input "Endorsement / Invoice - Increasing Sales to $600,00"
type textarea "x"
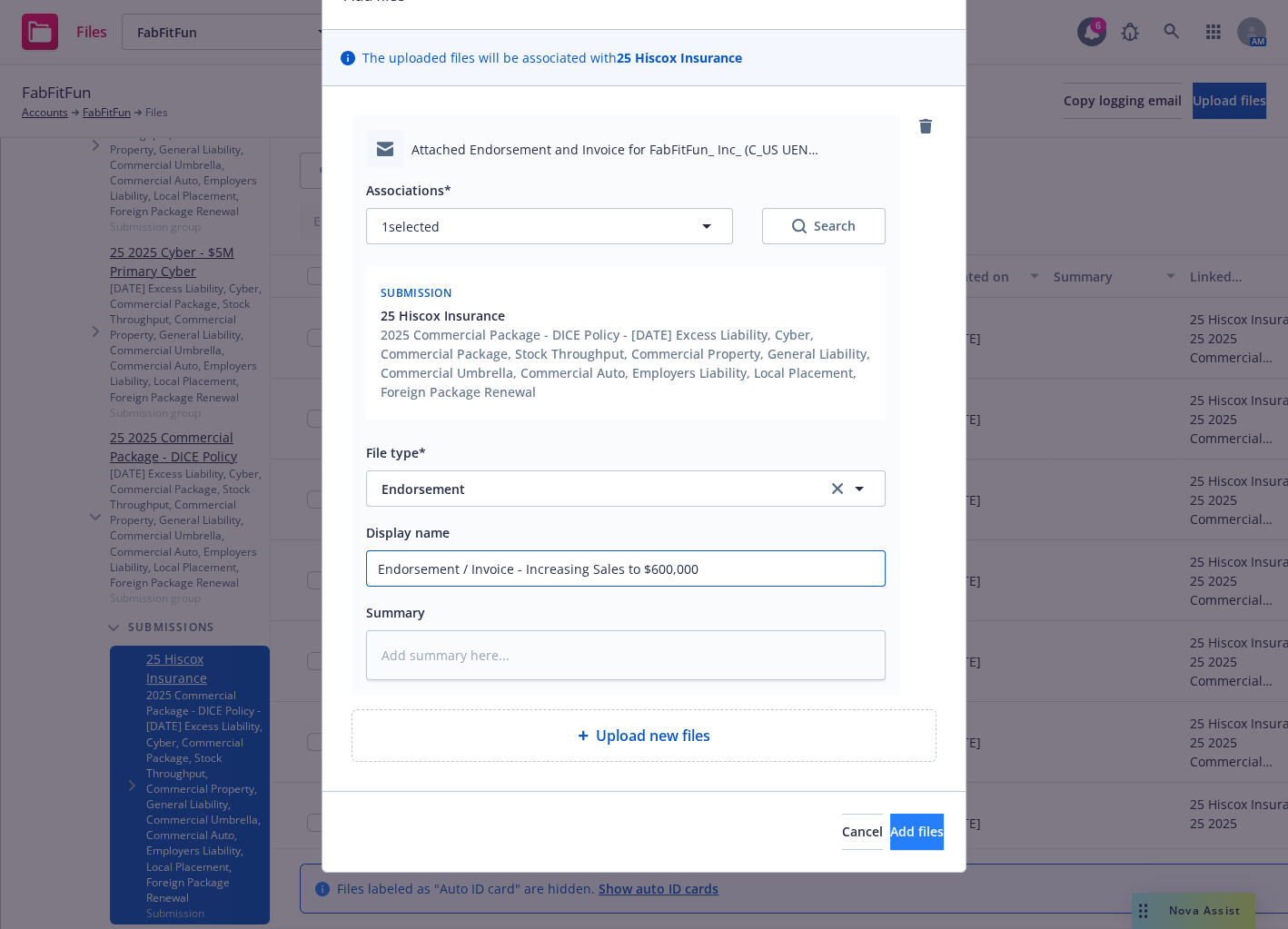
type input "Endorsement / Invoice - Increasing Sales to $600,000"
click at [890, 819] on button "Add files" at bounding box center [917, 831] width 54 height 36
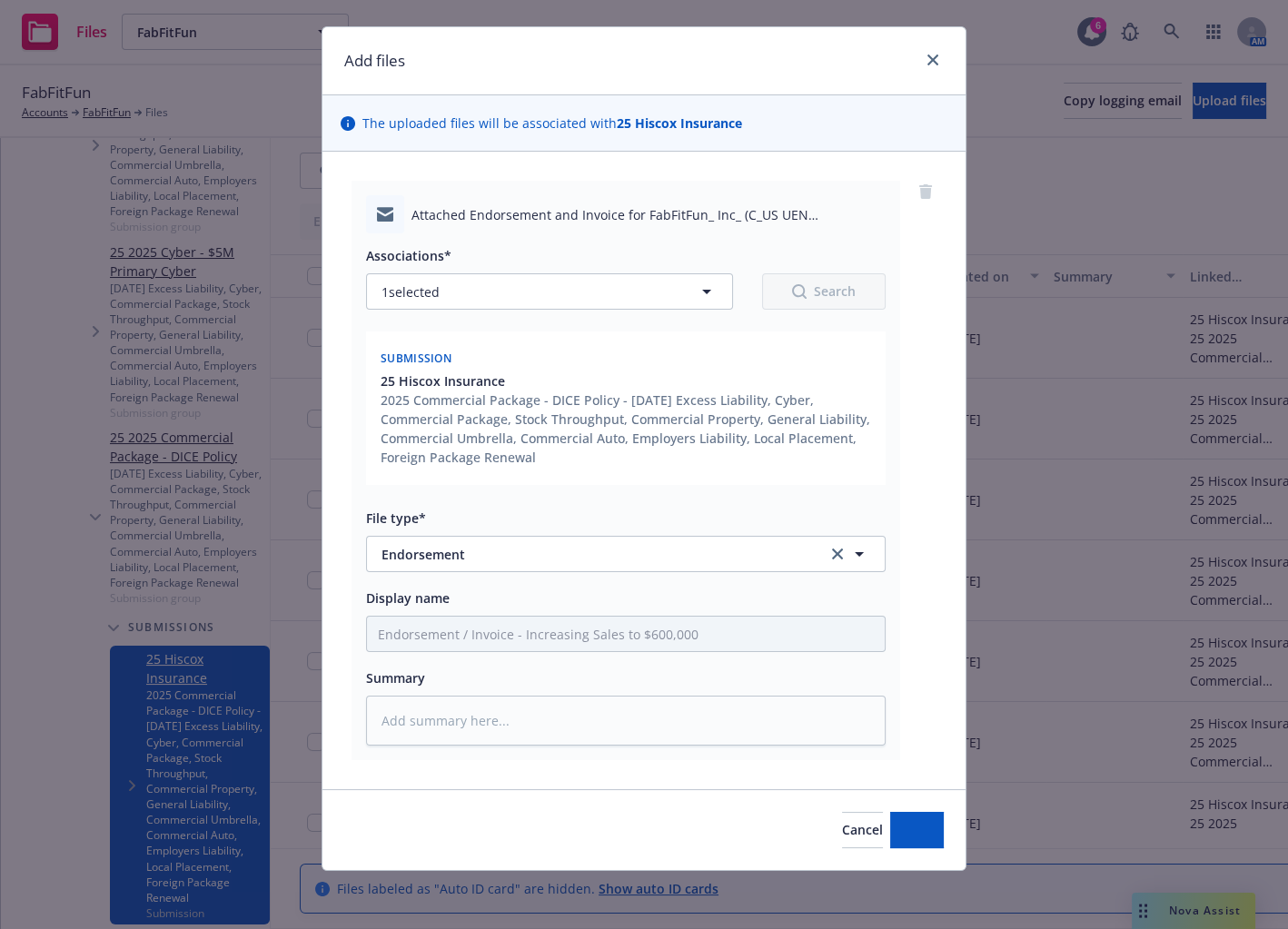
scroll to position [30, 0]
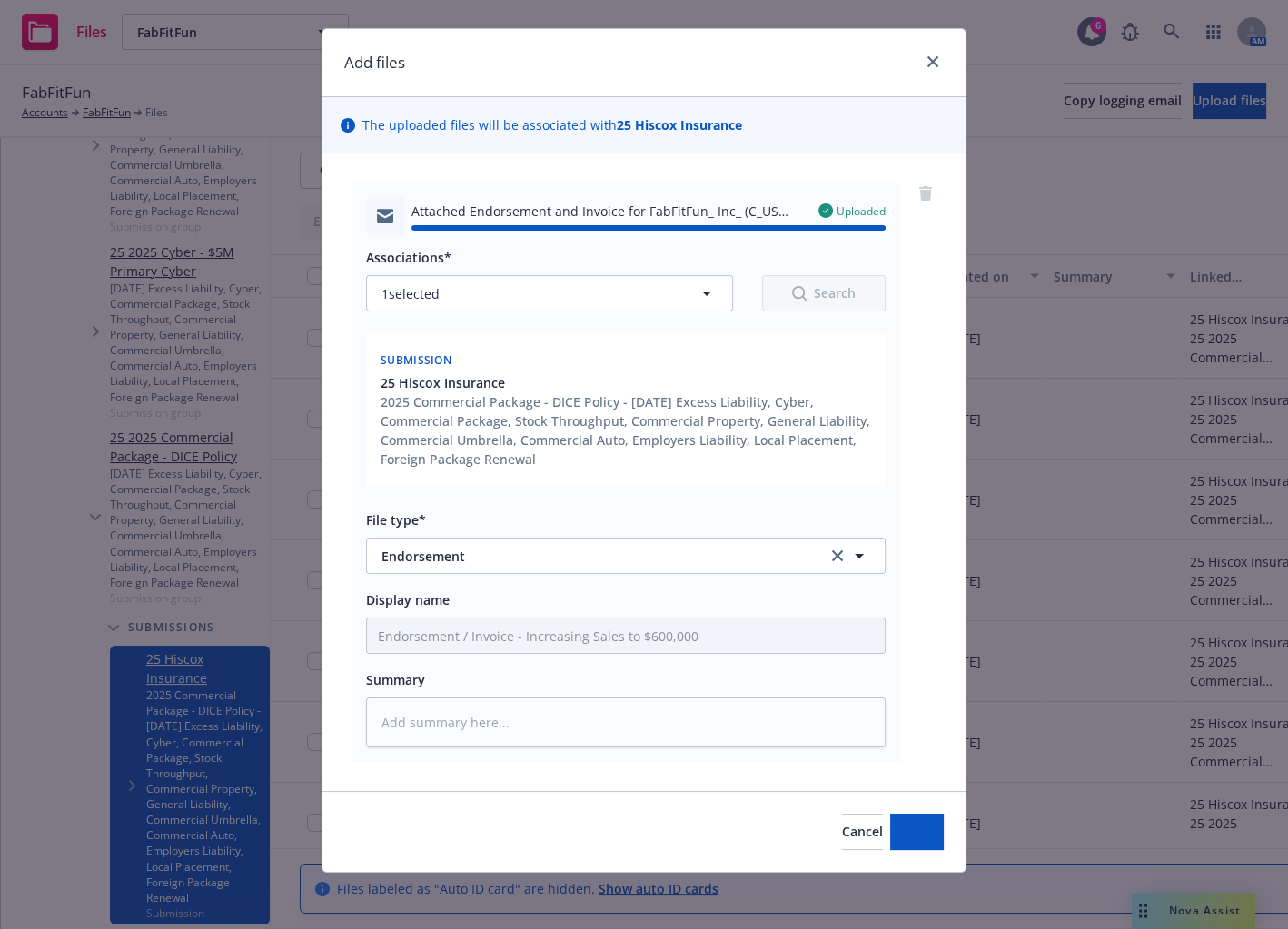
type textarea "x"
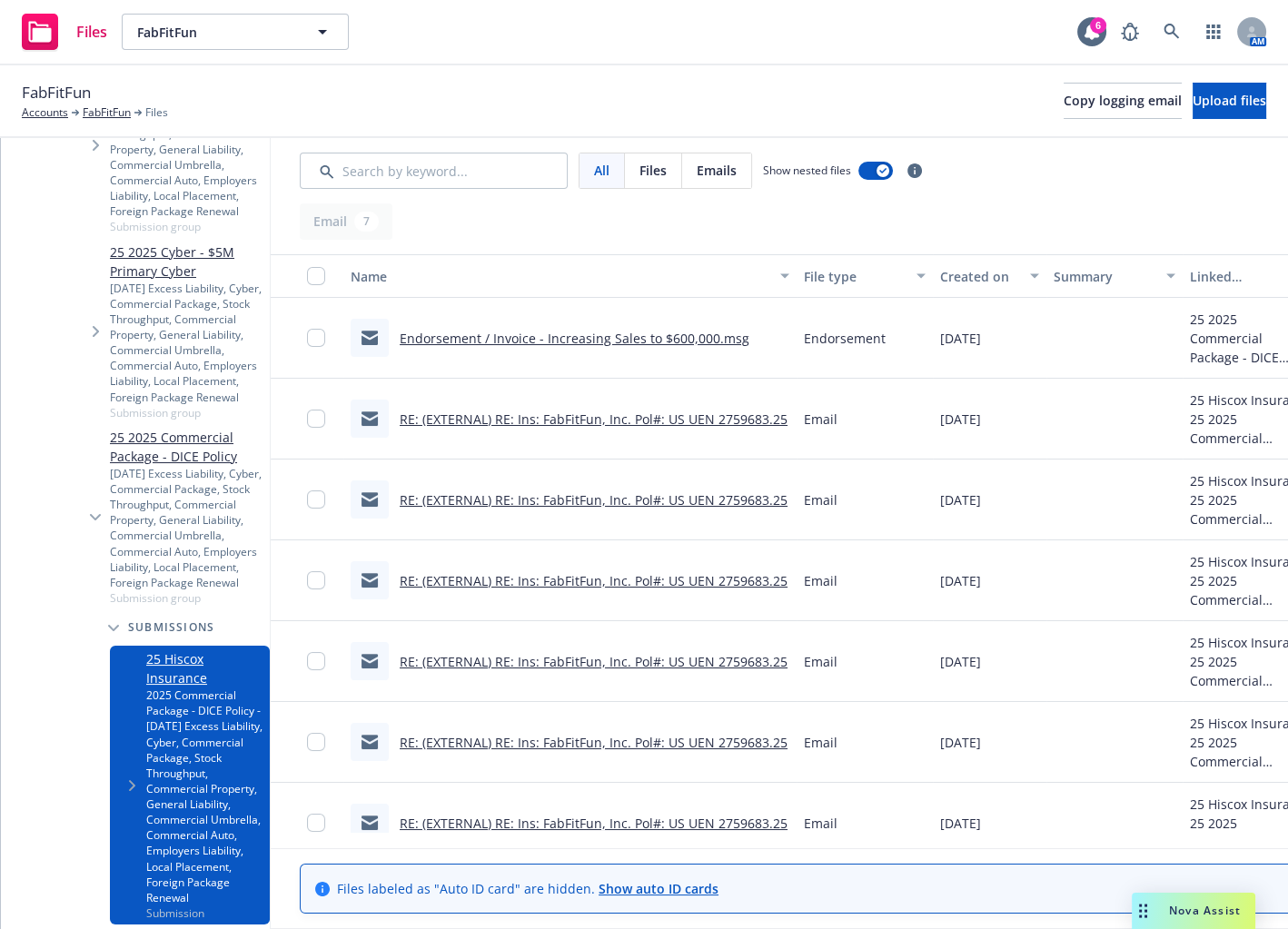
click at [908, 98] on div "FabFitFun Accounts FabFitFun Files Copy logging email Upload files" at bounding box center [643, 101] width 1244 height 40
click at [1178, 48] on link at bounding box center [1171, 31] width 36 height 36
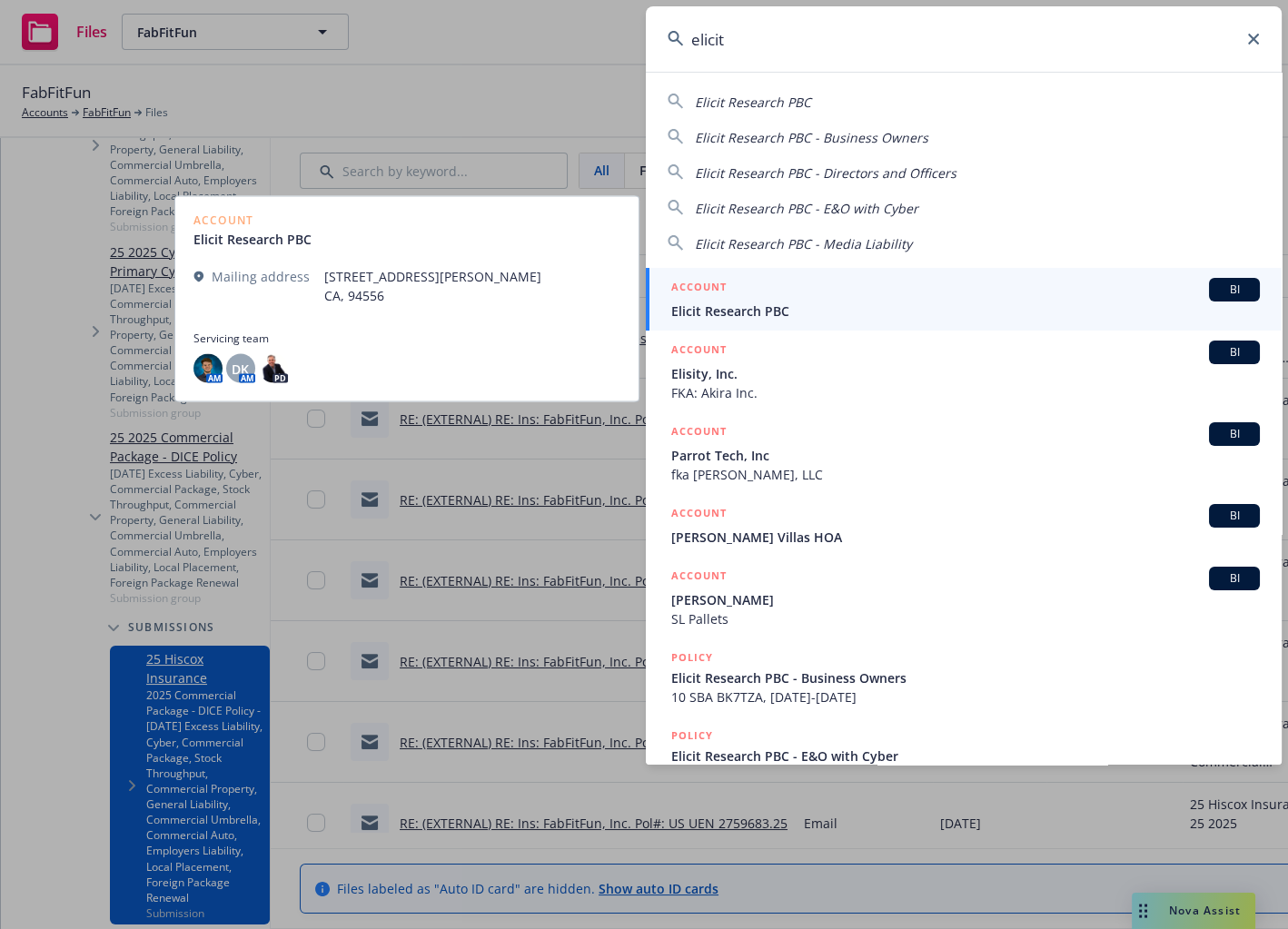
type input "elicit"
click at [912, 295] on div "ACCOUNT BI" at bounding box center [966, 289] width 588 height 23
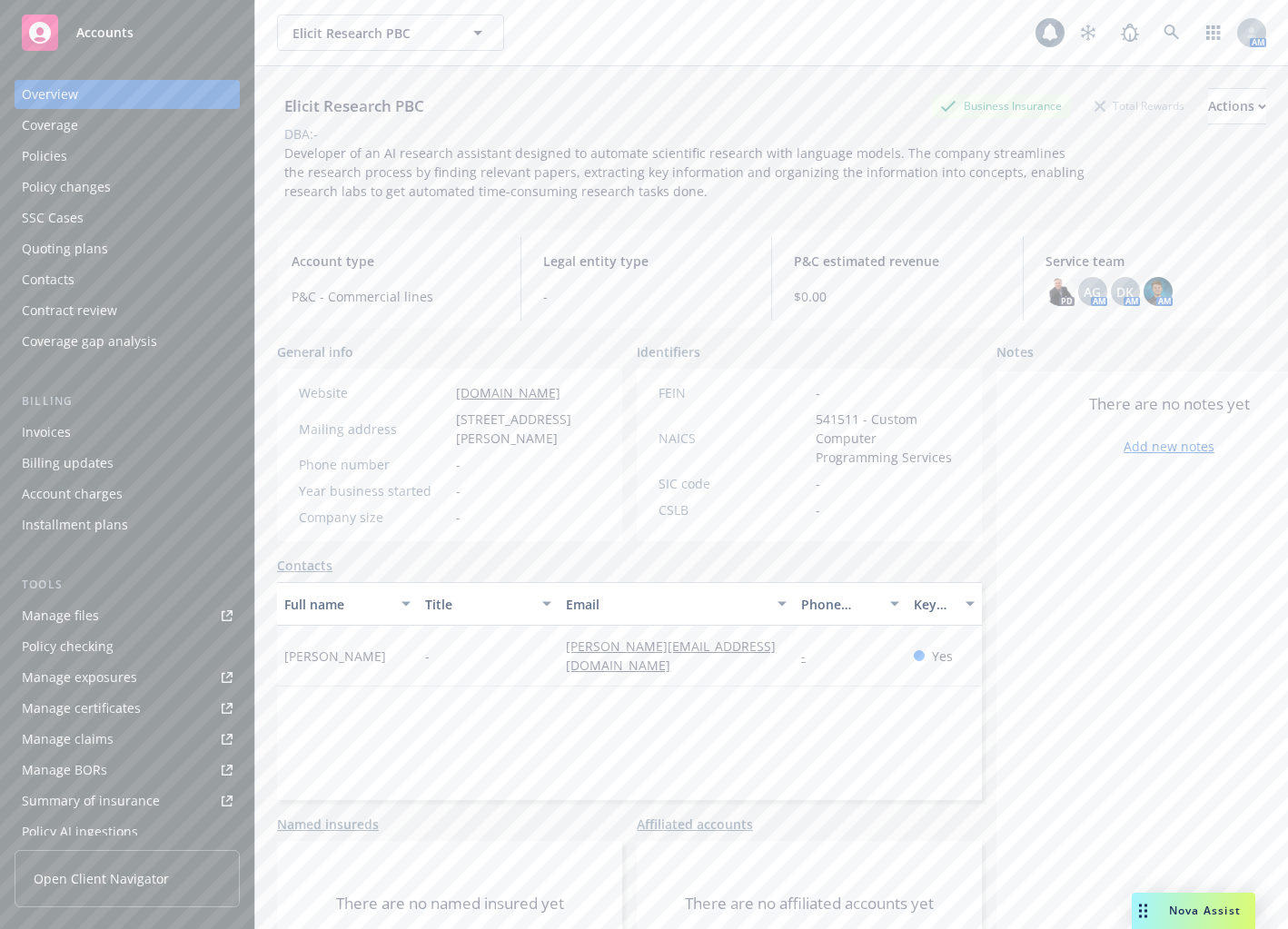
click at [70, 166] on div "Policies" at bounding box center [127, 156] width 211 height 29
click at [64, 166] on div "Policies" at bounding box center [44, 156] width 45 height 29
click at [71, 164] on div "Policies" at bounding box center [127, 156] width 211 height 29
click at [54, 153] on div "Policies" at bounding box center [44, 156] width 45 height 29
